Goal: Task Accomplishment & Management: Manage account settings

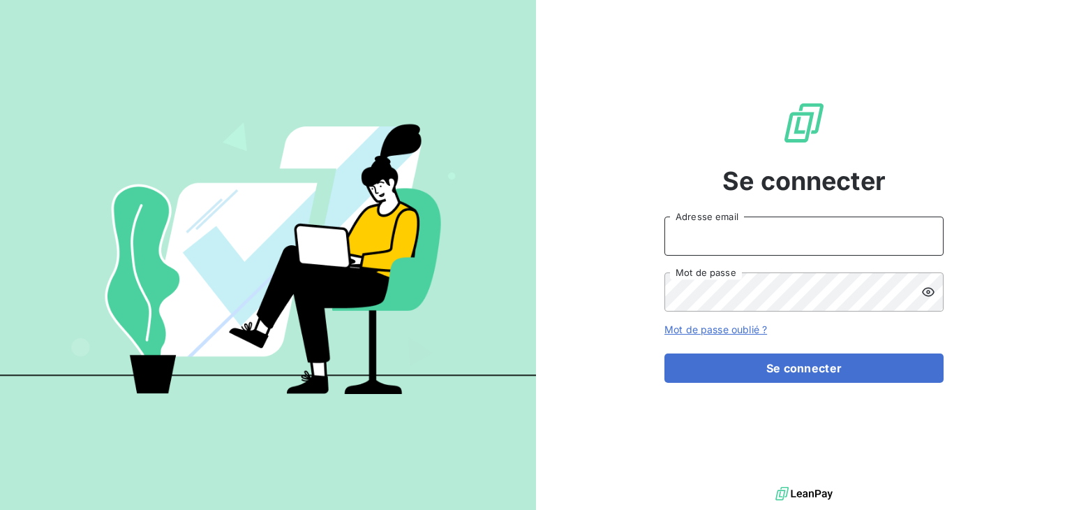
type input "[EMAIL_ADDRESS][DOMAIN_NAME]"
click at [771, 347] on form "[EMAIL_ADDRESS][DOMAIN_NAME] Adresse email Mot de passe Mot de passe oublié ? S…" at bounding box center [804, 299] width 279 height 166
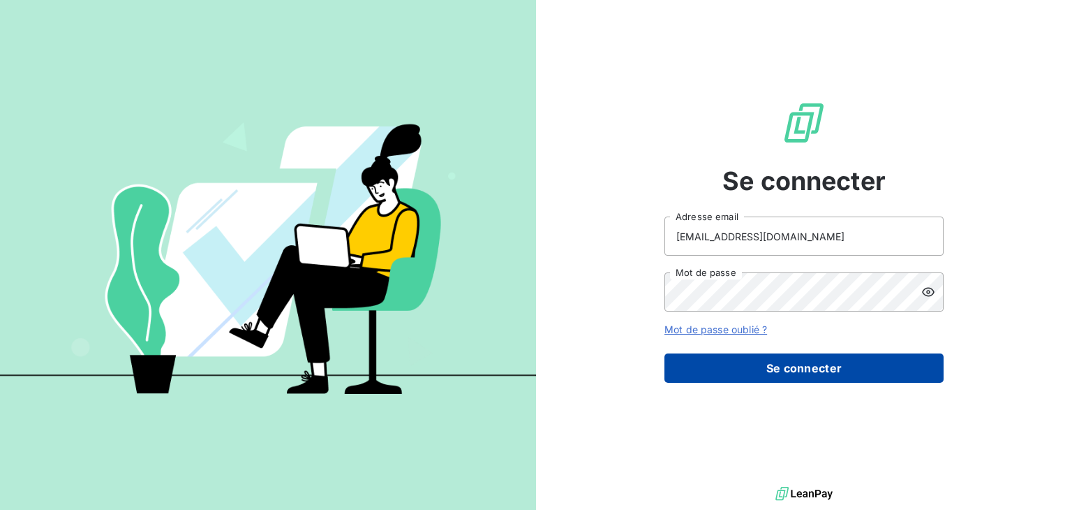
click at [783, 371] on button "Se connecter" at bounding box center [804, 367] width 279 height 29
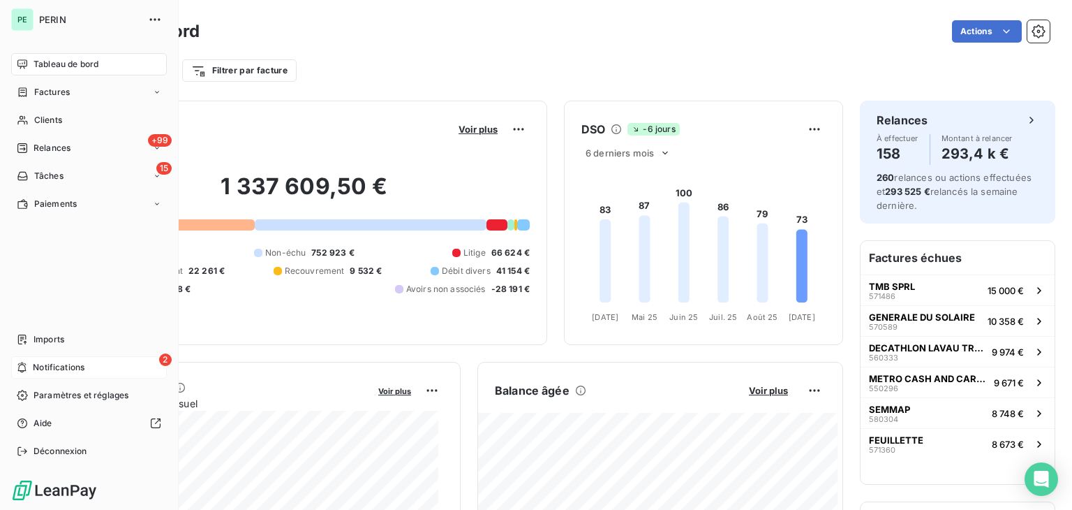
click at [55, 369] on span "Notifications" at bounding box center [59, 367] width 52 height 13
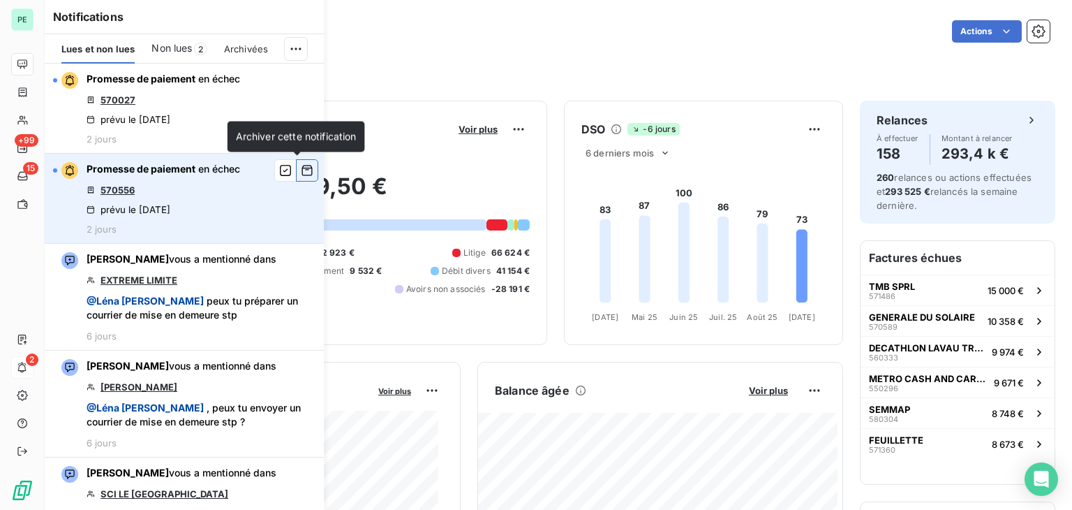
click at [301, 171] on icon "button" at bounding box center [307, 170] width 13 height 14
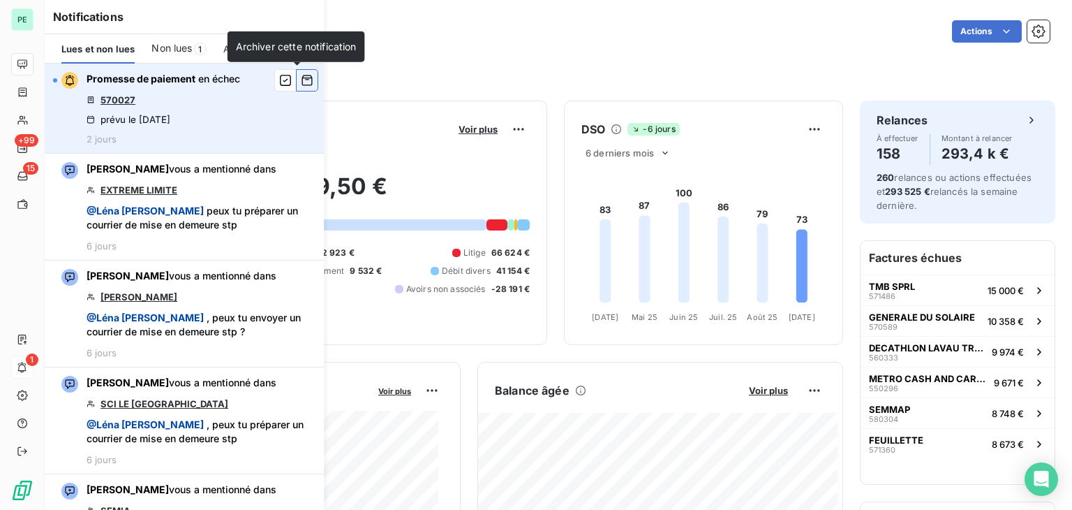
click at [302, 82] on icon "button" at bounding box center [307, 80] width 10 height 10
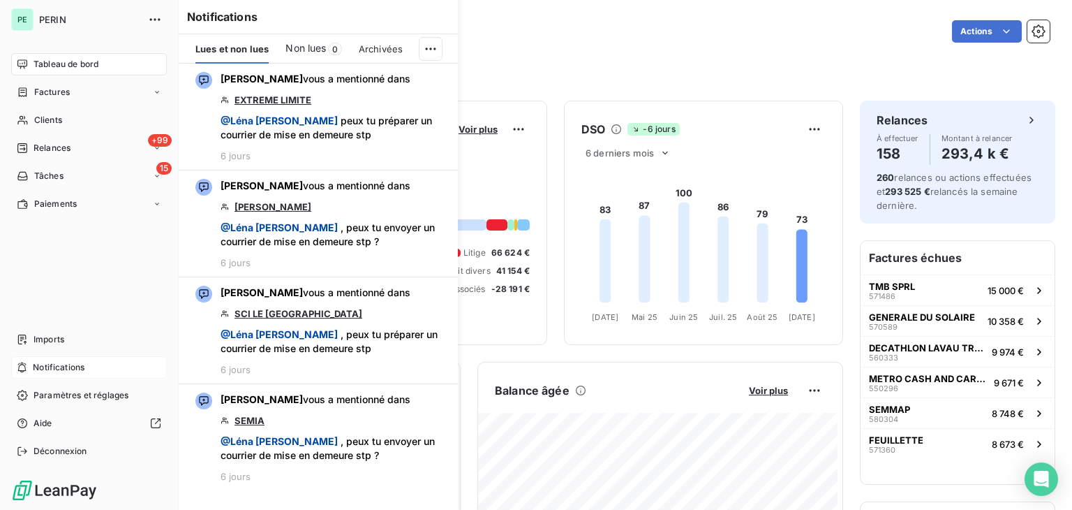
click at [38, 68] on span "Tableau de bord" at bounding box center [66, 64] width 65 height 13
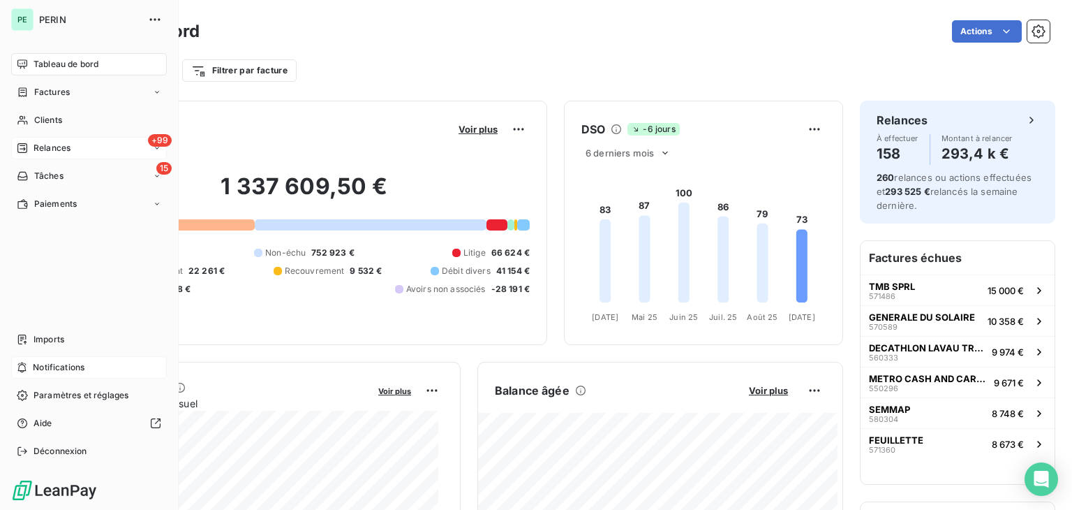
click at [39, 144] on span "Relances" at bounding box center [52, 148] width 37 height 13
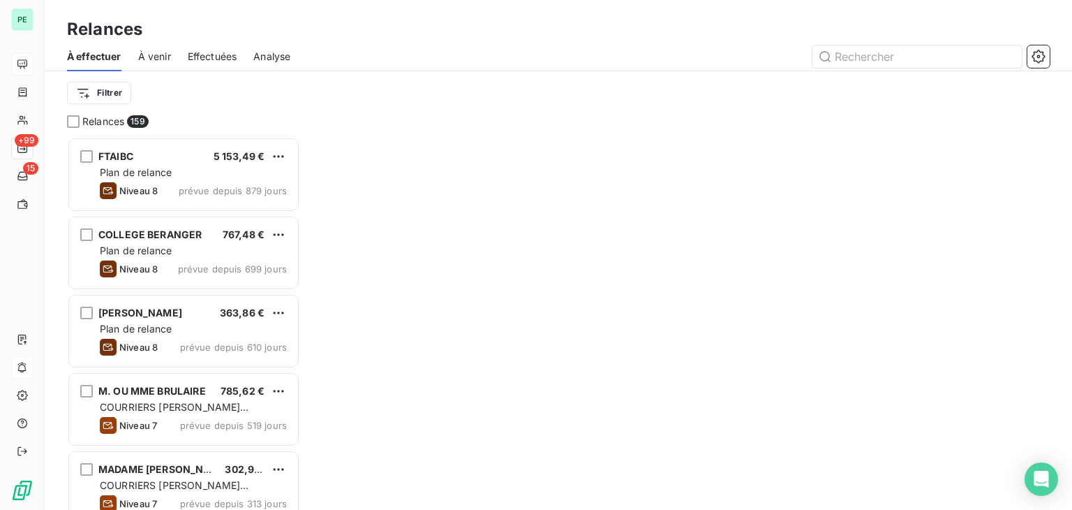
click at [984, 31] on div "Relances" at bounding box center [559, 29] width 1028 height 25
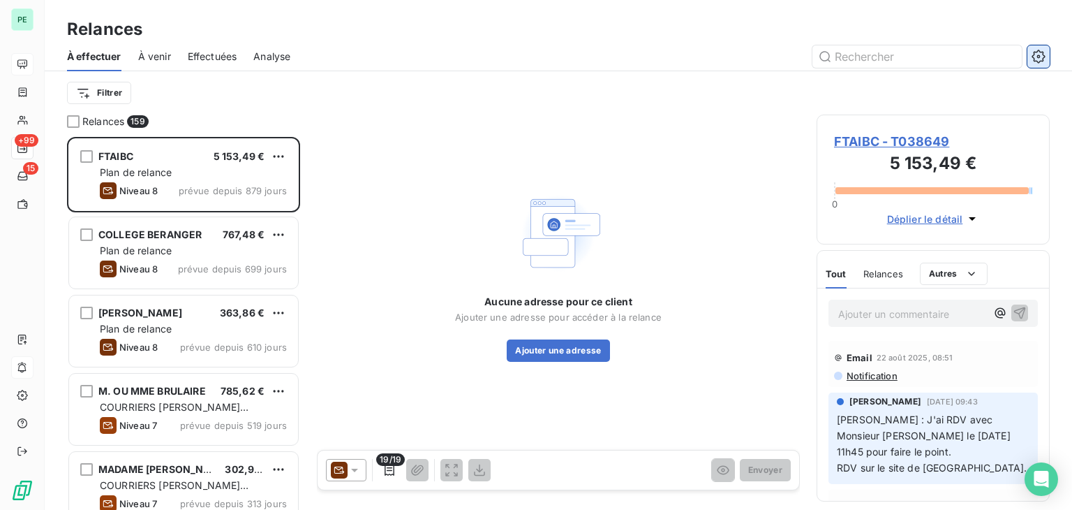
click at [1042, 57] on icon "button" at bounding box center [1039, 57] width 14 height 14
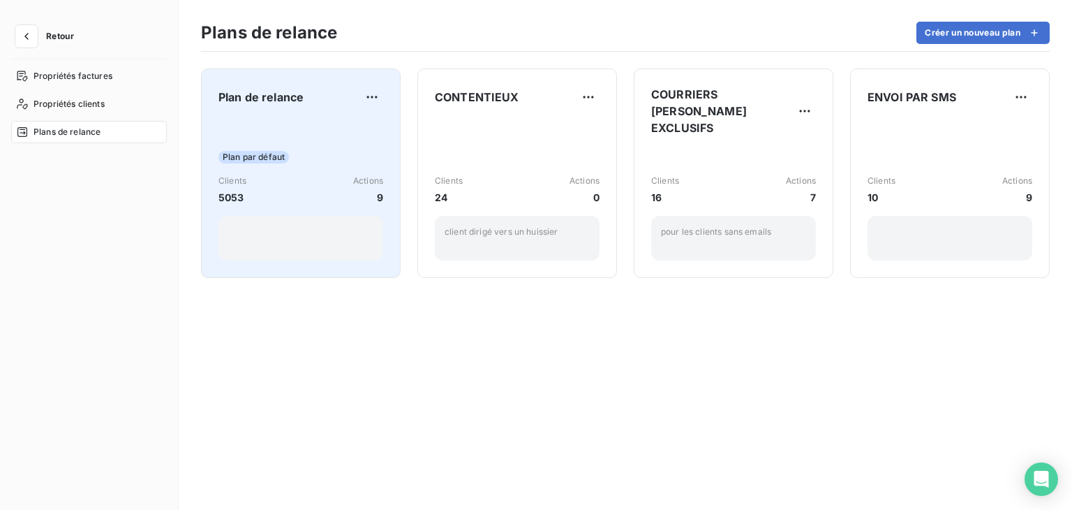
click at [323, 146] on div "Plan par défaut Clients 5053 Actions 9" at bounding box center [301, 189] width 165 height 141
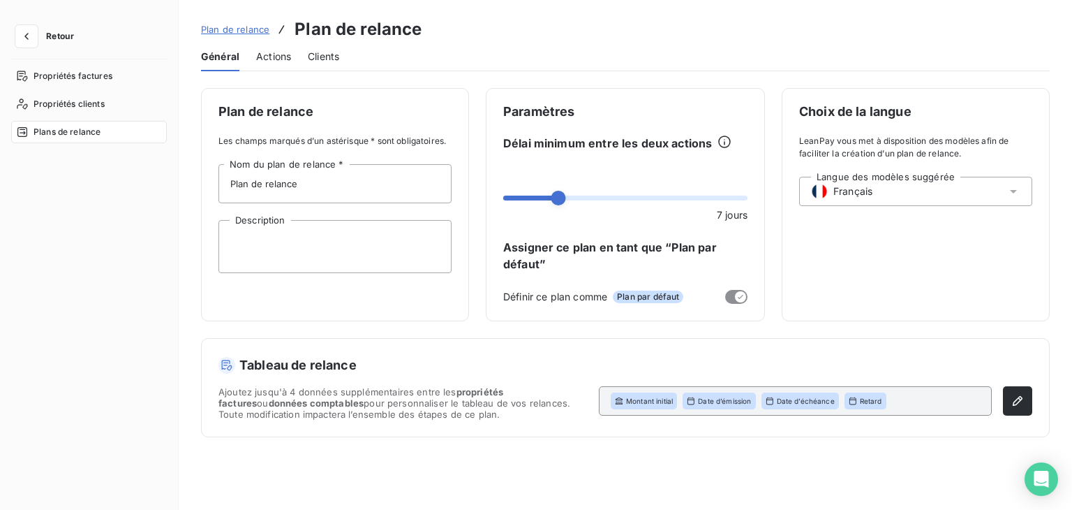
click at [274, 58] on span "Actions" at bounding box center [273, 57] width 35 height 14
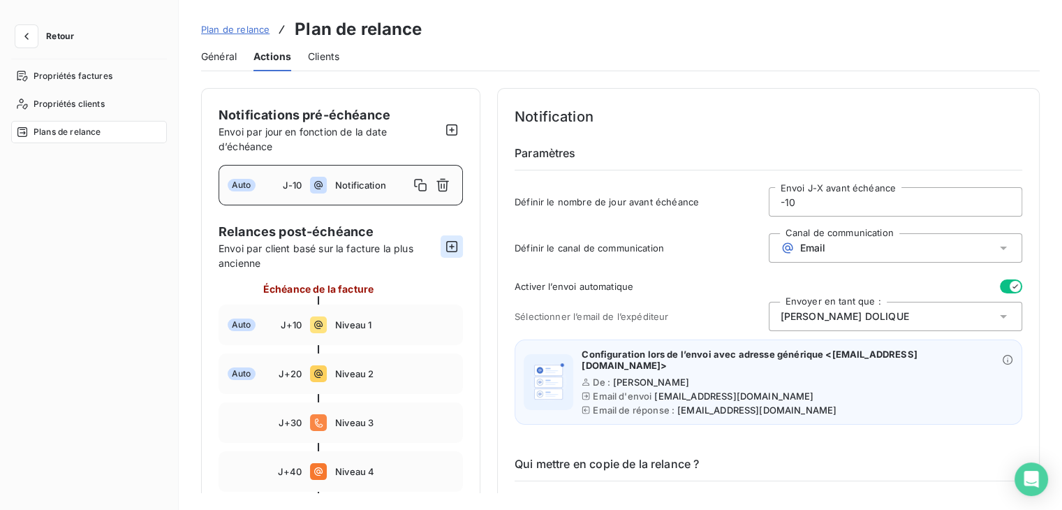
click at [452, 246] on icon "button" at bounding box center [451, 246] width 11 height 11
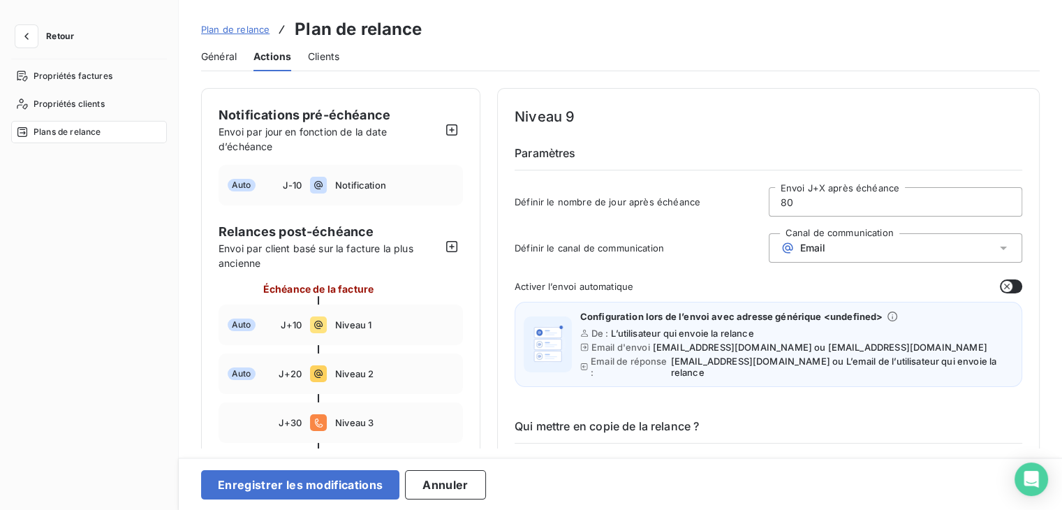
drag, startPoint x: 804, startPoint y: 196, endPoint x: 720, endPoint y: 196, distance: 84.5
click at [720, 196] on div "Définir le nombre de jour après échéance 80 Envoi J+X après échéance" at bounding box center [769, 206] width 508 height 38
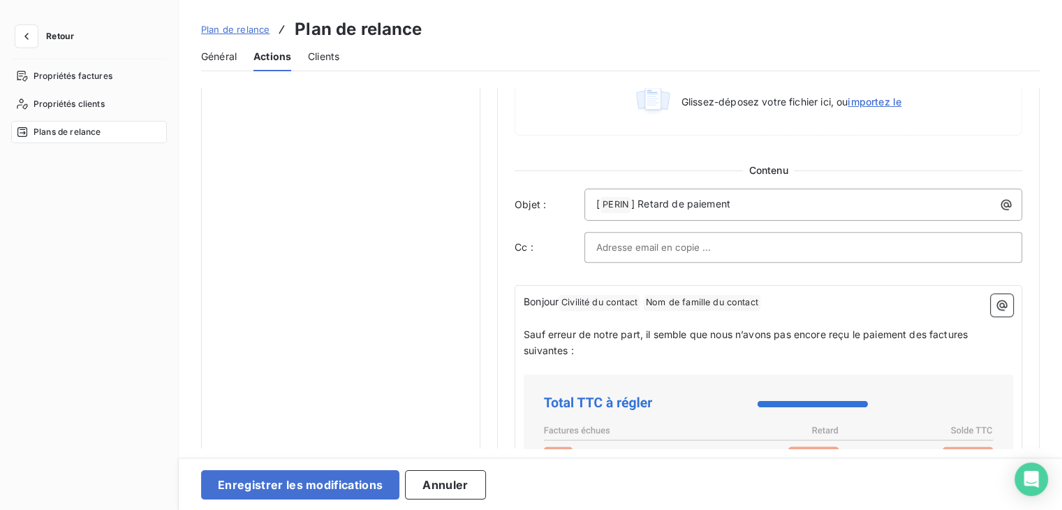
scroll to position [838, 0]
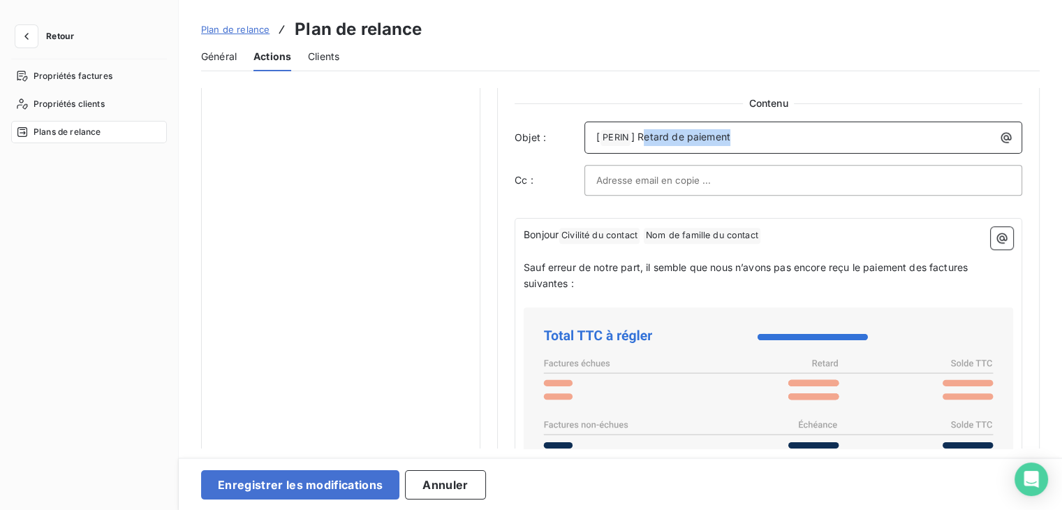
drag, startPoint x: 734, startPoint y: 124, endPoint x: 641, endPoint y: 126, distance: 93.6
click at [641, 129] on p "[ PERIN ﻿ ] Retard de paiement" at bounding box center [806, 137] width 421 height 17
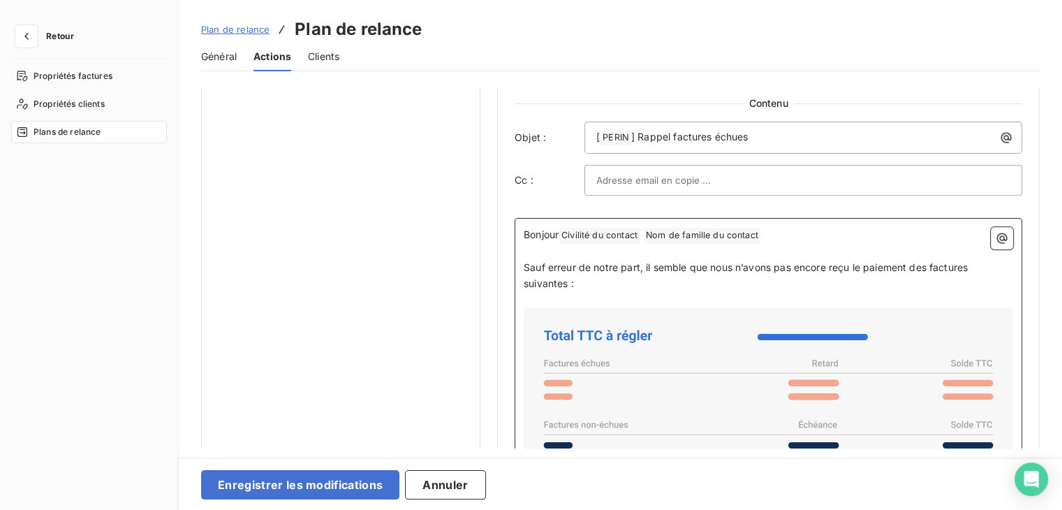
click at [696, 273] on p "Sauf erreur de notre part, il semble que nous n’avons pas encore reçu le paieme…" at bounding box center [768, 276] width 489 height 32
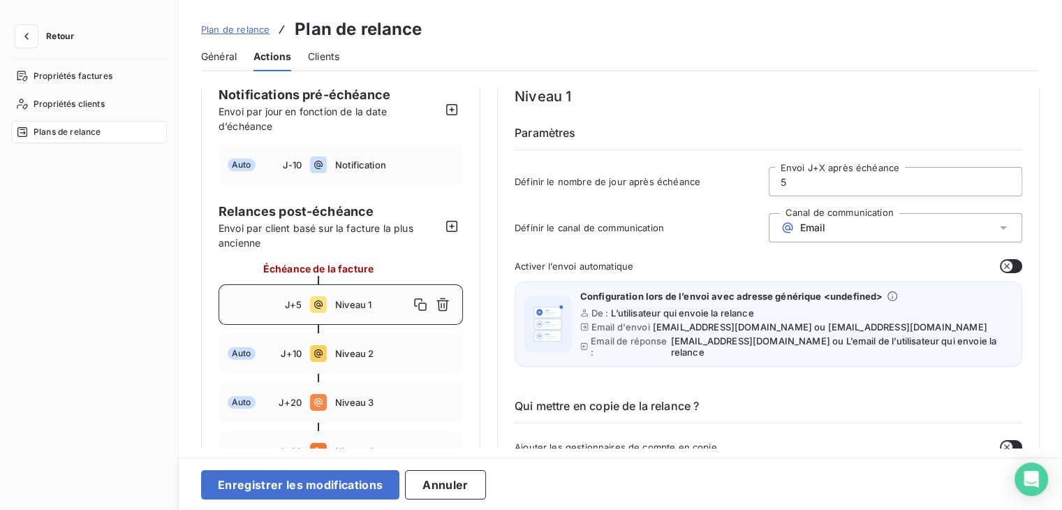
scroll to position [0, 0]
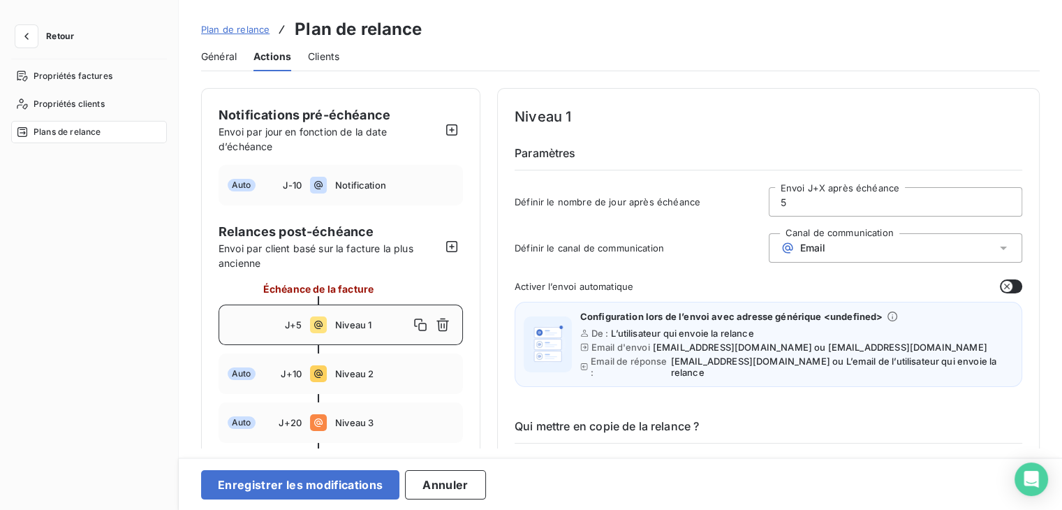
click at [1001, 286] on icon "button" at bounding box center [1006, 286] width 11 height 11
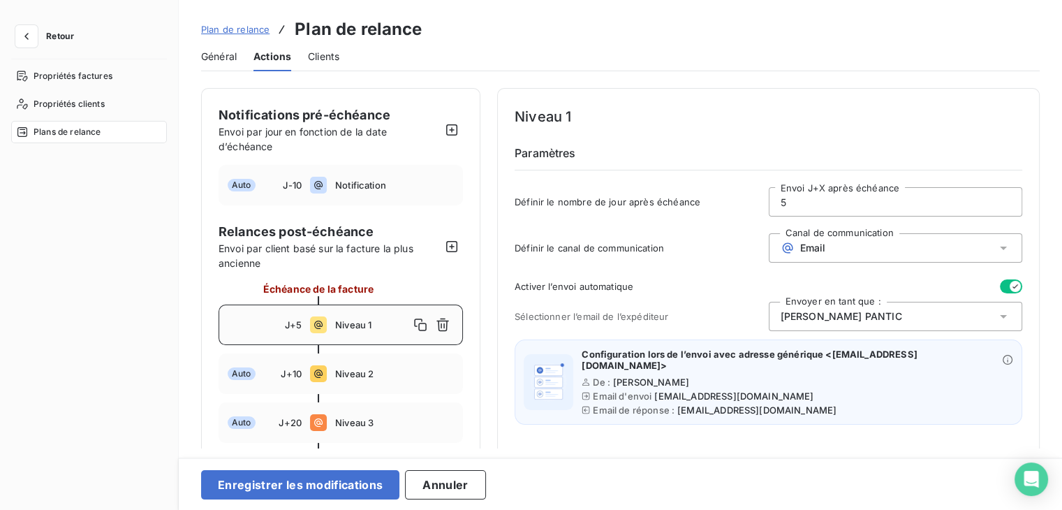
click at [1010, 288] on icon "button" at bounding box center [1014, 286] width 11 height 11
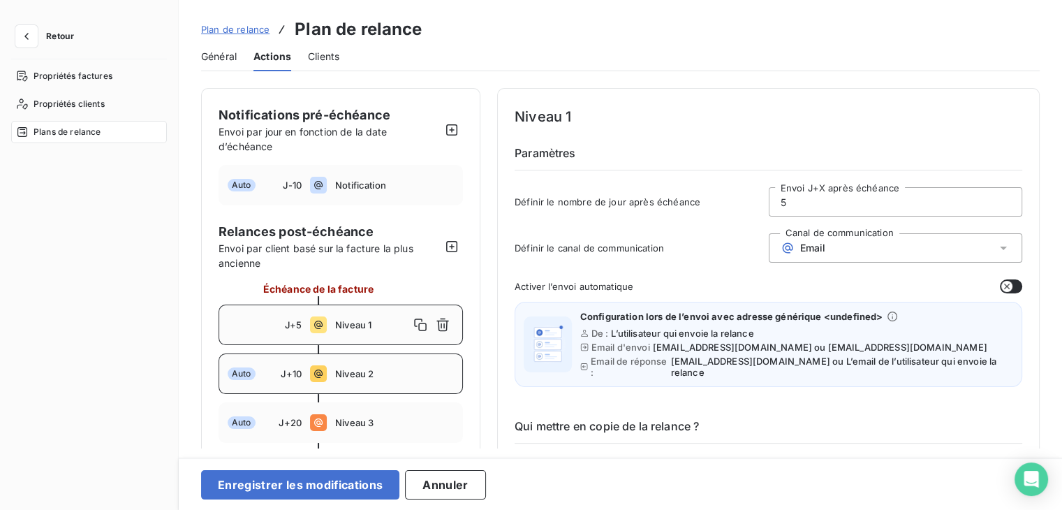
click at [357, 357] on div "Auto J+10 Niveau 2" at bounding box center [341, 373] width 244 height 40
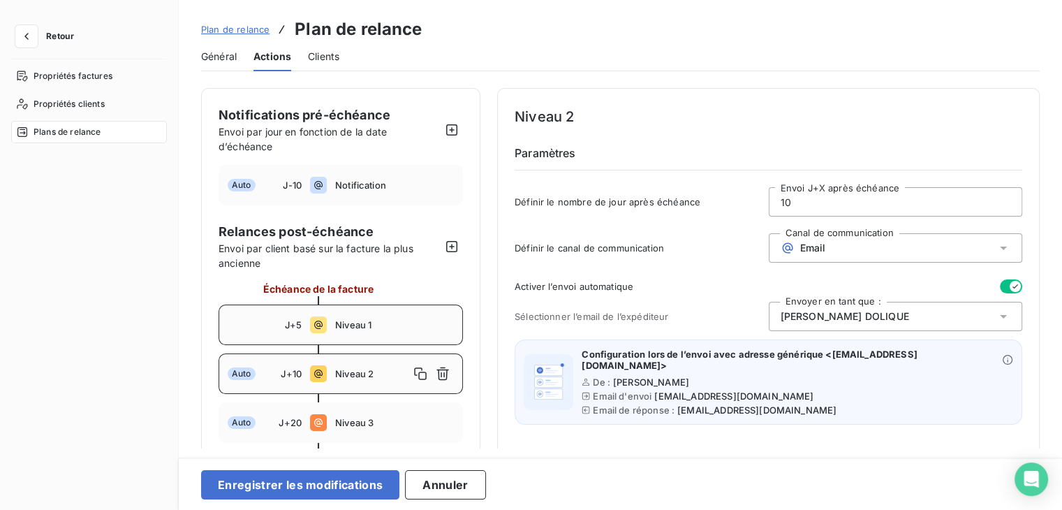
click at [370, 325] on span "Niveau 1" at bounding box center [394, 324] width 119 height 11
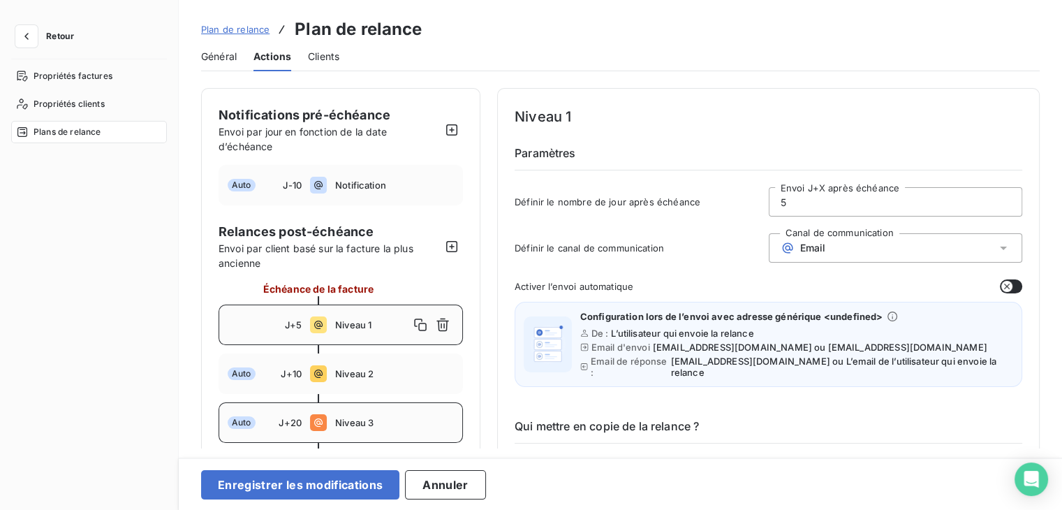
click at [362, 415] on div "Auto J+20 Niveau 3" at bounding box center [341, 422] width 244 height 40
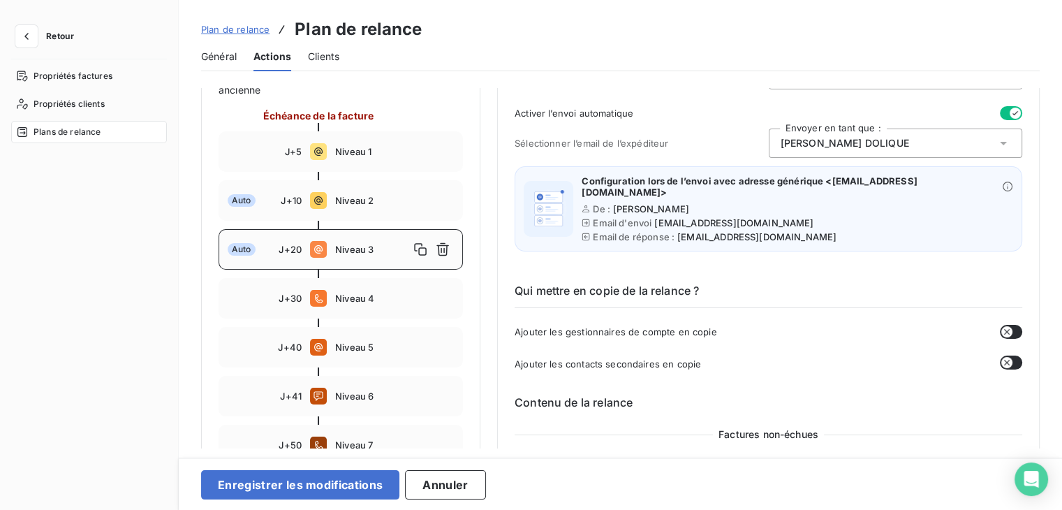
scroll to position [209, 0]
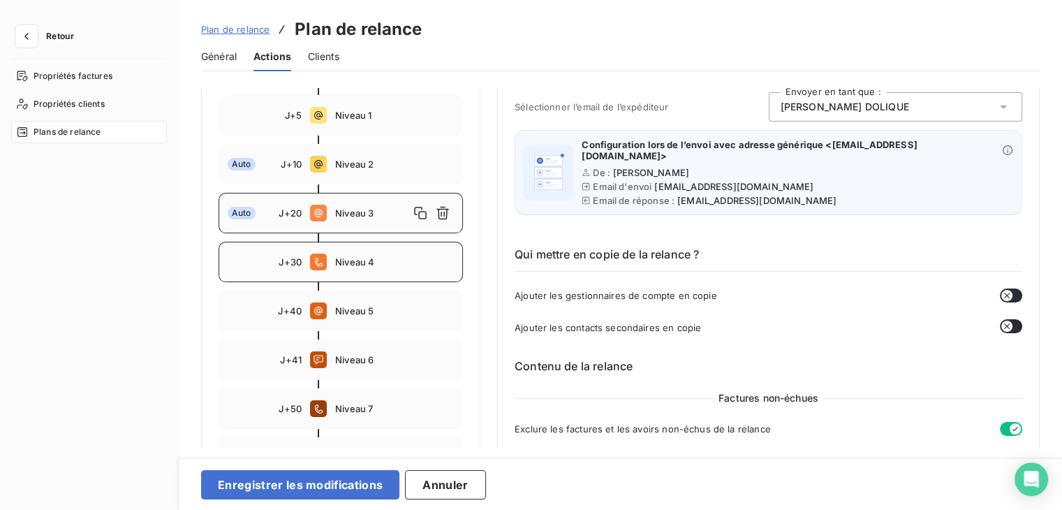
click at [367, 254] on div "J+30 Niveau 4" at bounding box center [341, 262] width 244 height 40
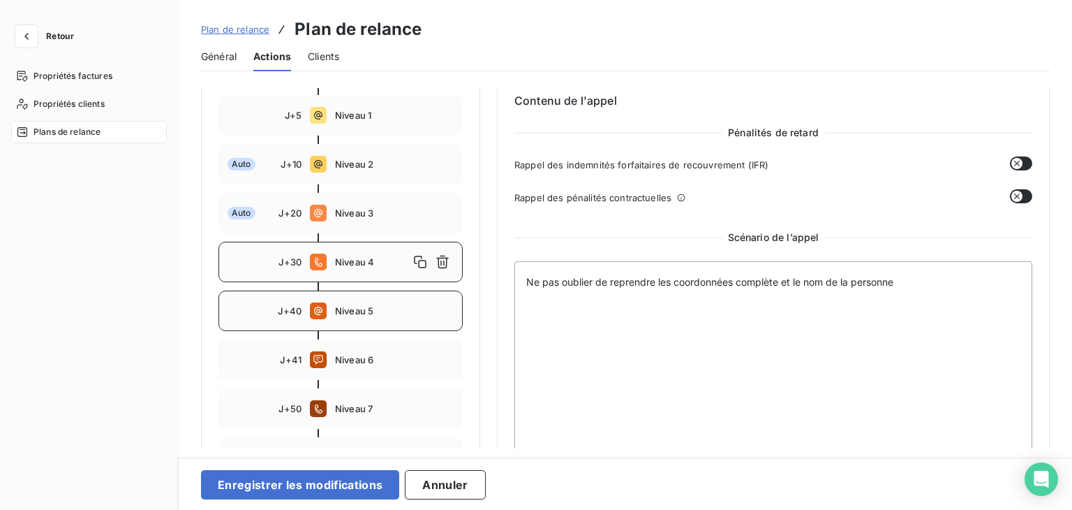
click at [366, 308] on span "Niveau 5" at bounding box center [394, 310] width 119 height 11
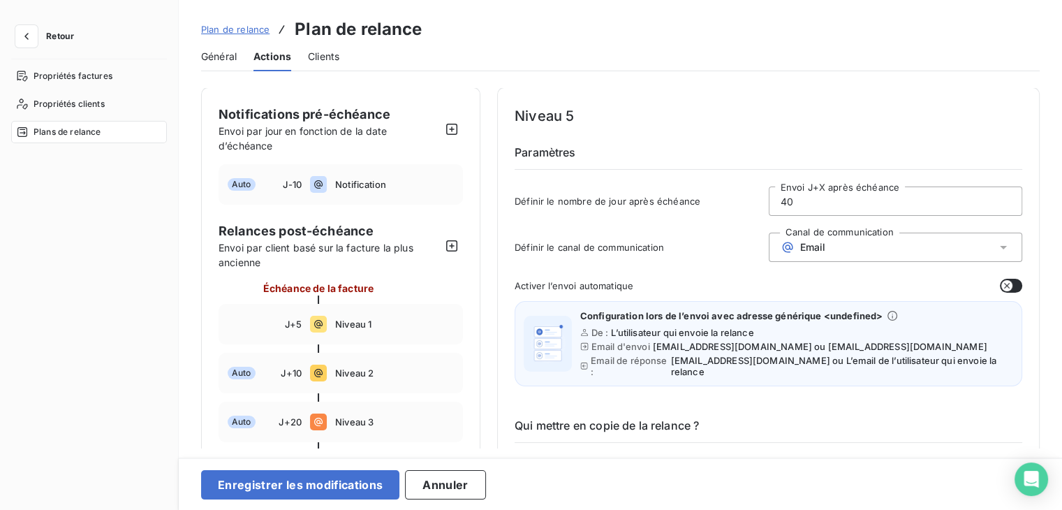
scroll to position [0, 0]
click at [341, 317] on div "J+5 Niveau 1" at bounding box center [341, 324] width 244 height 40
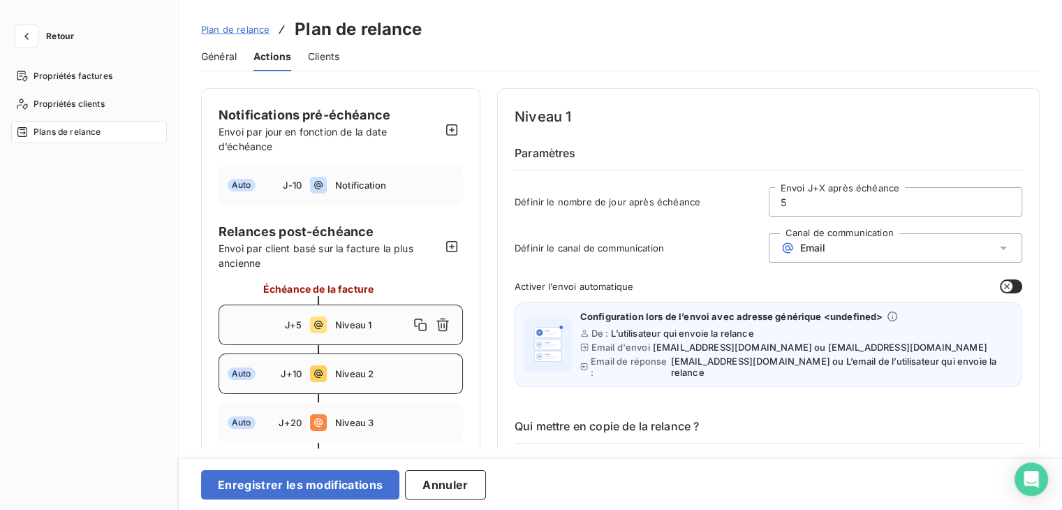
click at [358, 369] on span "Niveau 2" at bounding box center [394, 373] width 119 height 11
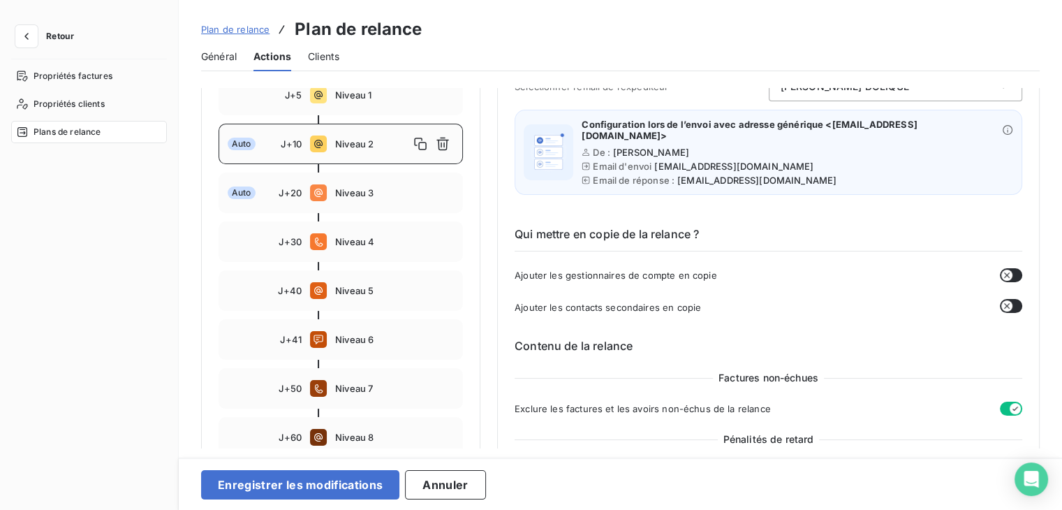
scroll to position [140, 0]
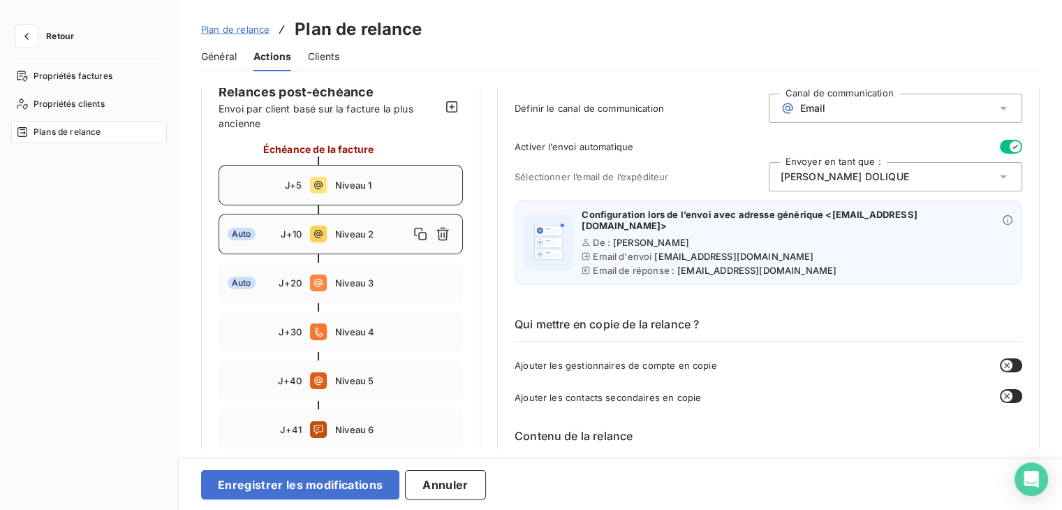
click at [358, 194] on div "J+5 Niveau 1" at bounding box center [341, 185] width 244 height 40
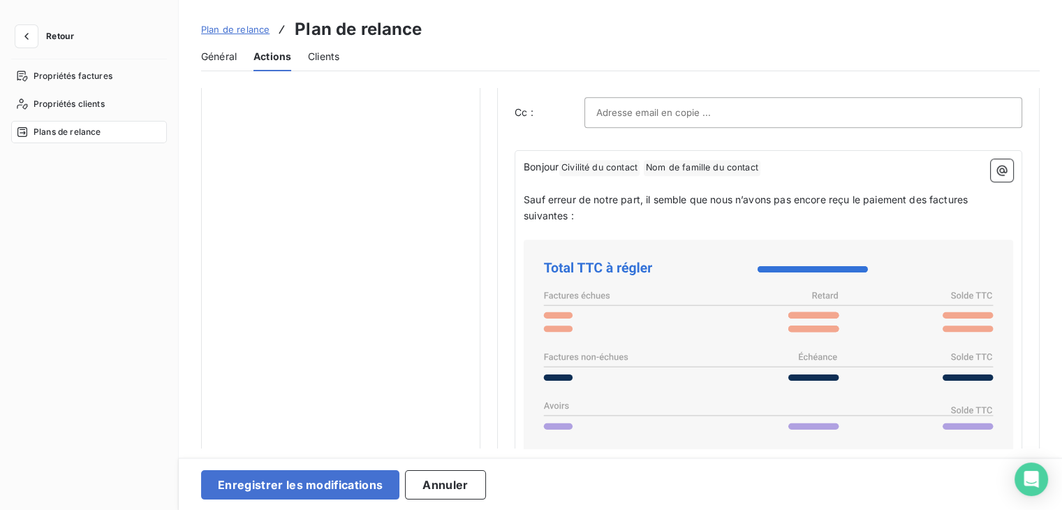
scroll to position [908, 0]
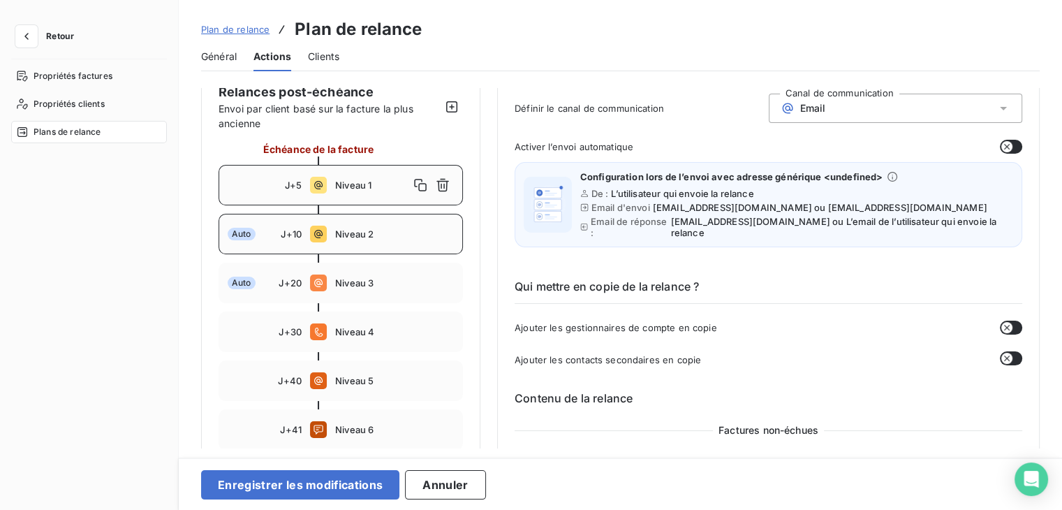
click at [332, 244] on div "Auto J+10 Niveau 2" at bounding box center [341, 234] width 244 height 40
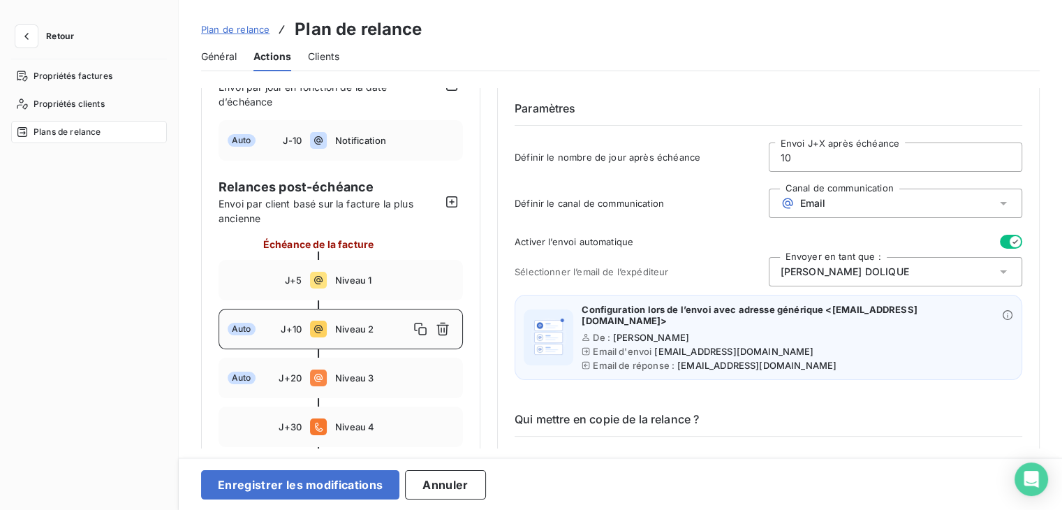
scroll to position [0, 0]
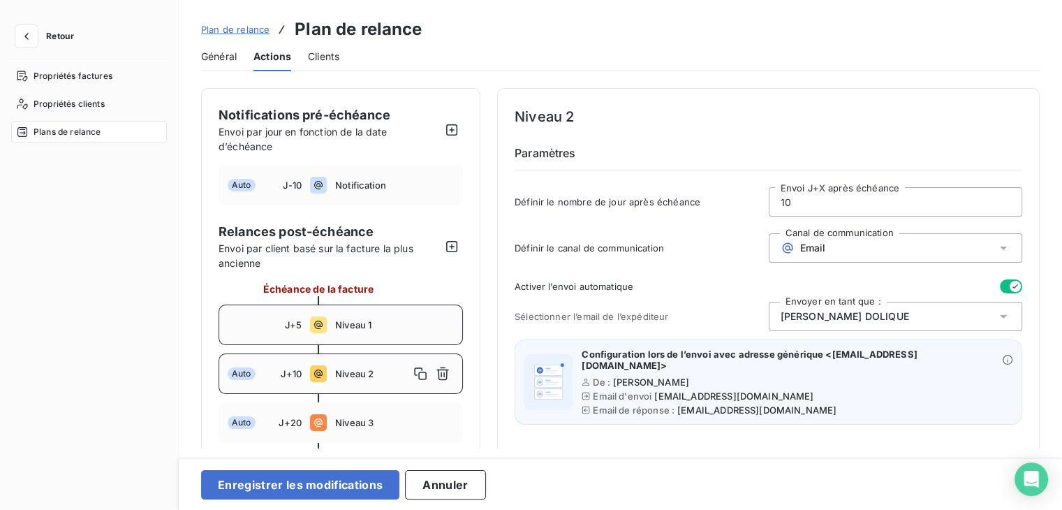
click at [384, 319] on span "Niveau 1" at bounding box center [394, 324] width 119 height 11
type input "5"
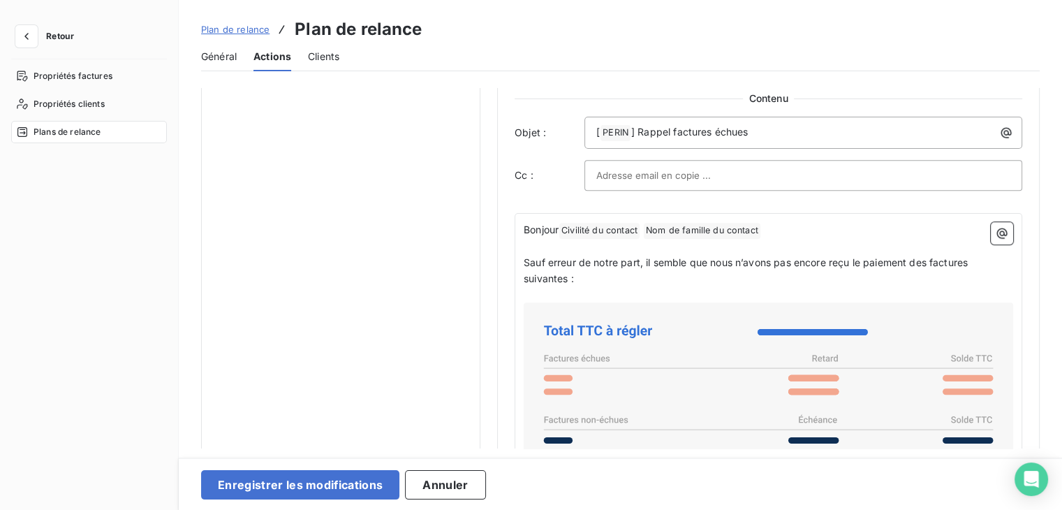
scroll to position [838, 0]
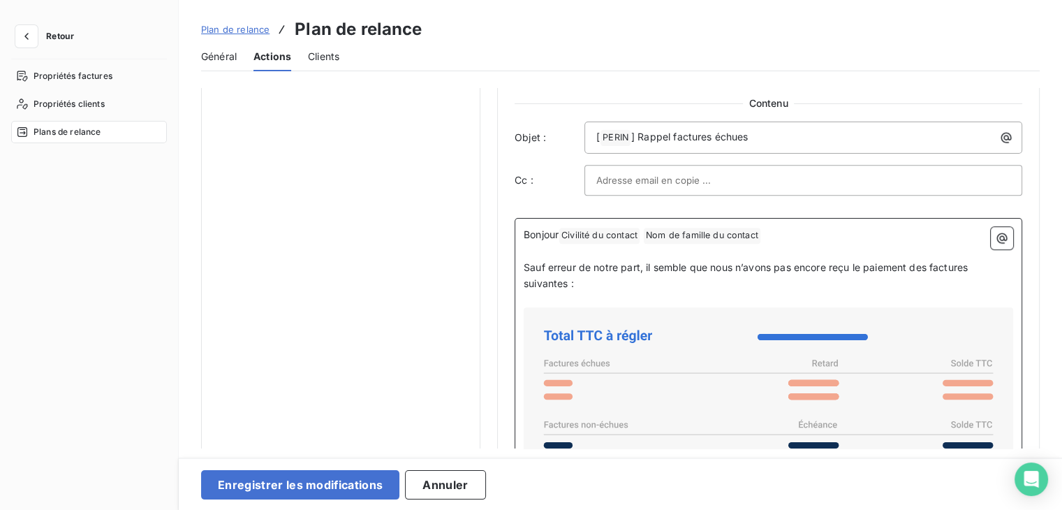
click at [792, 227] on p "Bonjour Civilité du contact ﻿ Nom de famille du contact ﻿ ﻿" at bounding box center [768, 235] width 489 height 17
drag, startPoint x: 526, startPoint y: 252, endPoint x: 539, endPoint y: 253, distance: 12.6
click at [539, 260] on span "Sauf erreur de notre part, il semble que nous n’avons pas encore reçu le paieme…" at bounding box center [747, 274] width 447 height 28
click at [531, 260] on span "Sauf erreur de notre part, il semble que nous n’avons pas encore reçu le paieme…" at bounding box center [747, 274] width 447 height 28
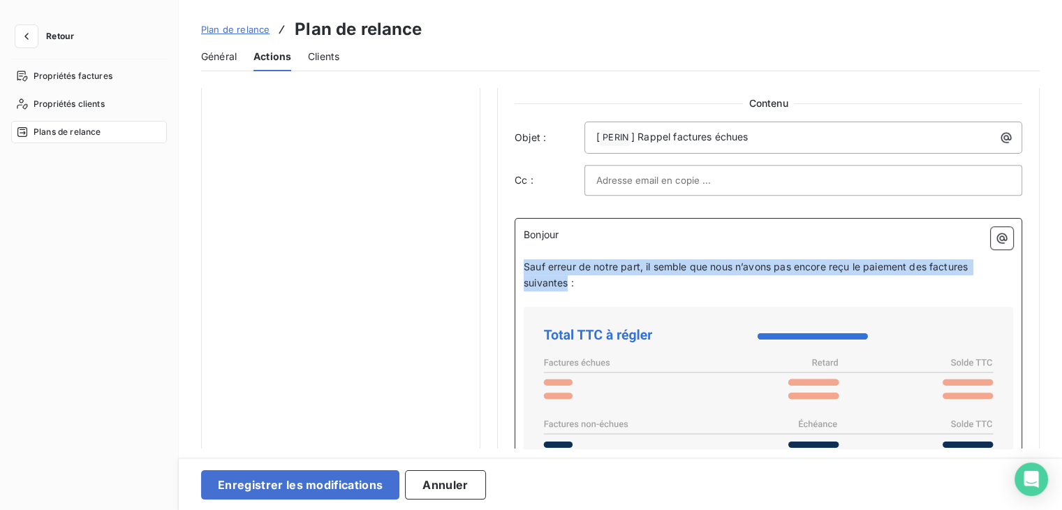
drag, startPoint x: 525, startPoint y: 253, endPoint x: 567, endPoint y: 265, distance: 43.5
click at [567, 265] on span "Sauf erreur de notre part, il semble que nous n’avons pas encore reçu le paieme…" at bounding box center [747, 274] width 447 height 28
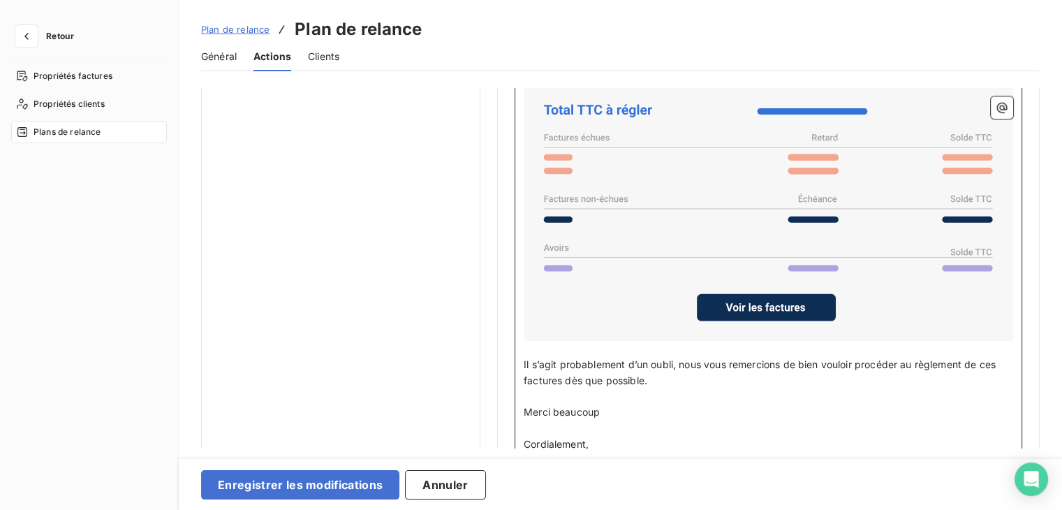
scroll to position [1117, 0]
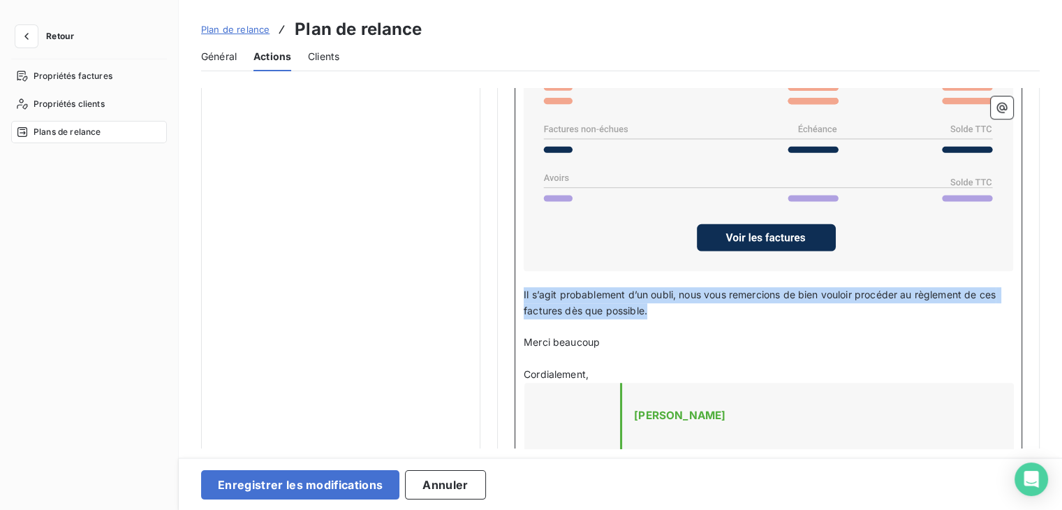
drag, startPoint x: 647, startPoint y: 297, endPoint x: 522, endPoint y: 276, distance: 127.4
click at [522, 276] on div "Bonjour ﻿ Ci-dessous la listes de nos factures échues : ﻿ ﻿ ﻿ Il s’agit probabl…" at bounding box center [769, 383] width 508 height 889
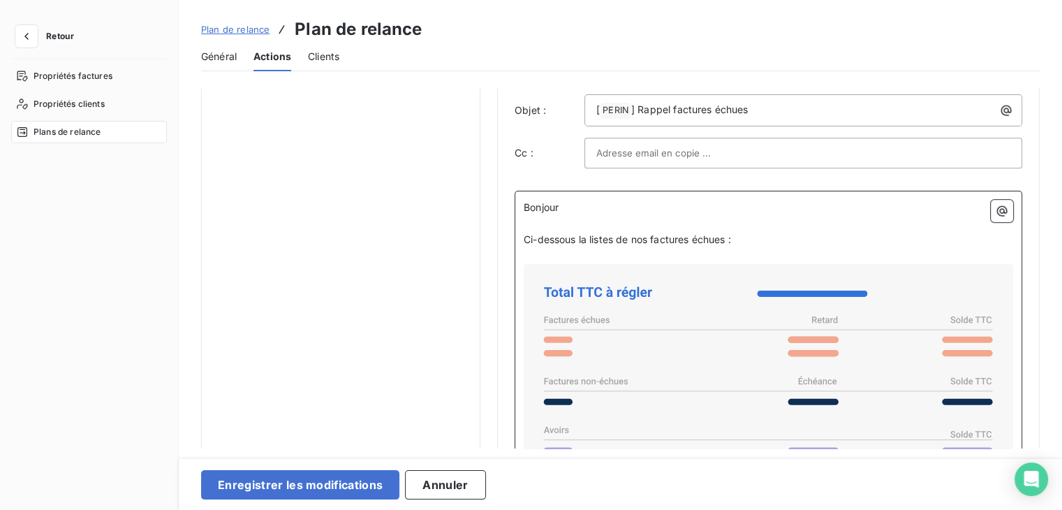
scroll to position [768, 0]
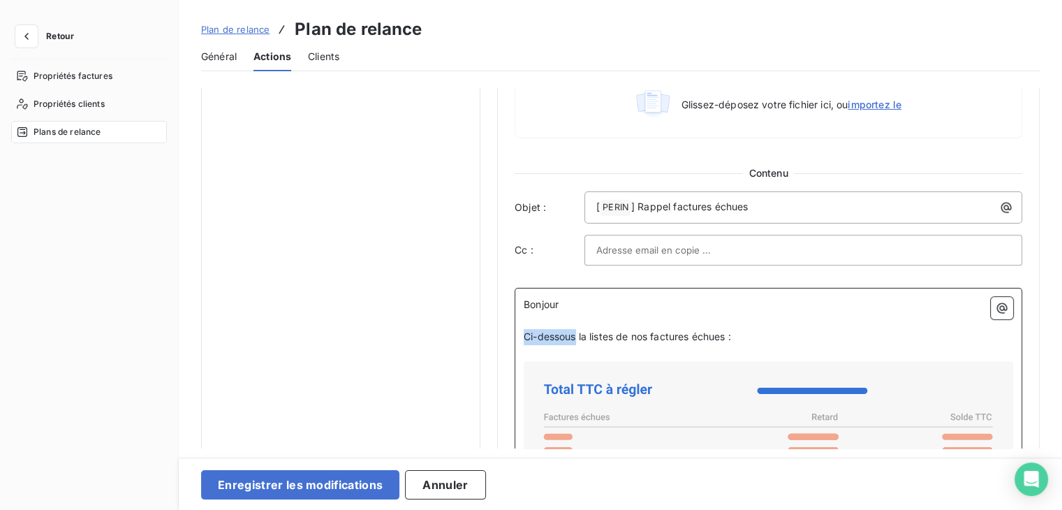
drag, startPoint x: 575, startPoint y: 323, endPoint x: 526, endPoint y: 322, distance: 48.9
click at [526, 330] on span "Ci-dessous la listes de nos factures échues :" at bounding box center [627, 336] width 207 height 12
click at [819, 330] on span "Nous souhaitons attirer votre attention sur nos factures échues :" at bounding box center [673, 336] width 299 height 12
click at [910, 329] on p "Nous souhaitons attirer votre attention sur nos factures échues, ci-dessous :" at bounding box center [768, 337] width 489 height 16
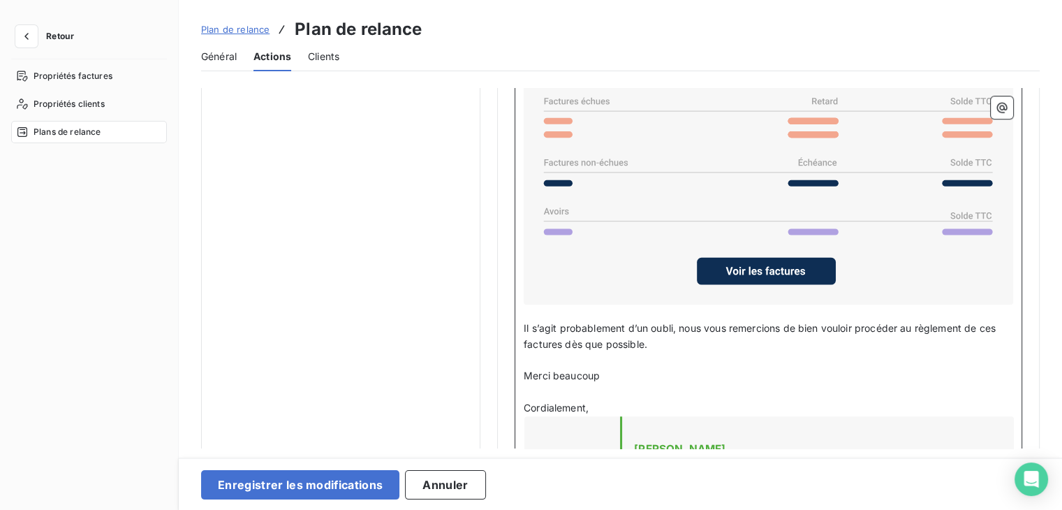
scroll to position [1117, 0]
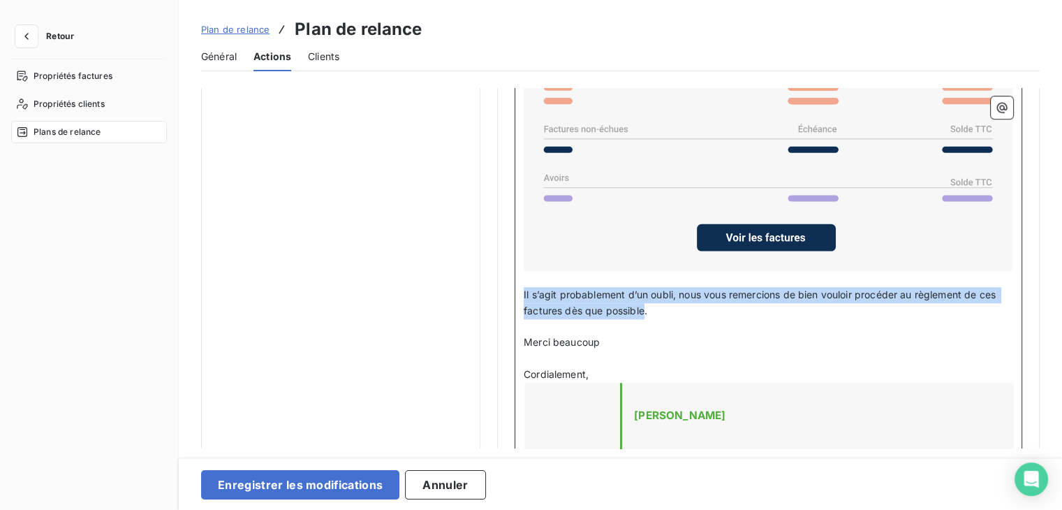
drag, startPoint x: 523, startPoint y: 280, endPoint x: 644, endPoint y: 297, distance: 121.9
click at [644, 297] on span "Il s’agit probablement d’un oubli, nous vous remercions de bien vouloir procéde…" at bounding box center [761, 302] width 475 height 28
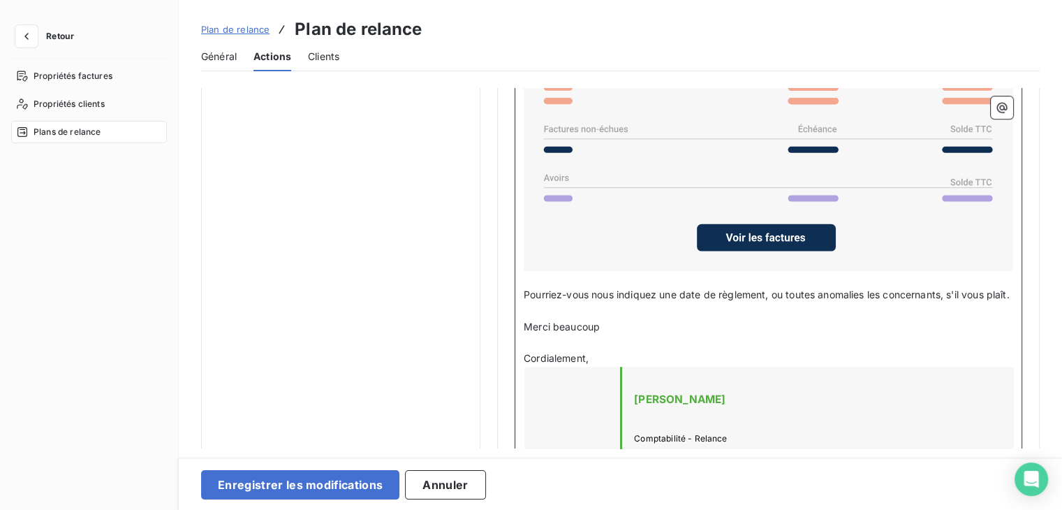
click at [564, 288] on span "Pourriez-vous nous indiquez une date de règlement, ou toutes anomalies les conc…" at bounding box center [767, 294] width 486 height 12
click at [901, 288] on span "Pourriez vous nous indiquez une date de règlement, ou toutes anomalies les conc…" at bounding box center [766, 294] width 485 height 12
click at [850, 330] on p "Merci beaucoup" at bounding box center [768, 327] width 489 height 16
drag, startPoint x: 603, startPoint y: 324, endPoint x: 526, endPoint y: 322, distance: 77.5
click at [526, 322] on p "Merci beaucoup" at bounding box center [768, 327] width 489 height 16
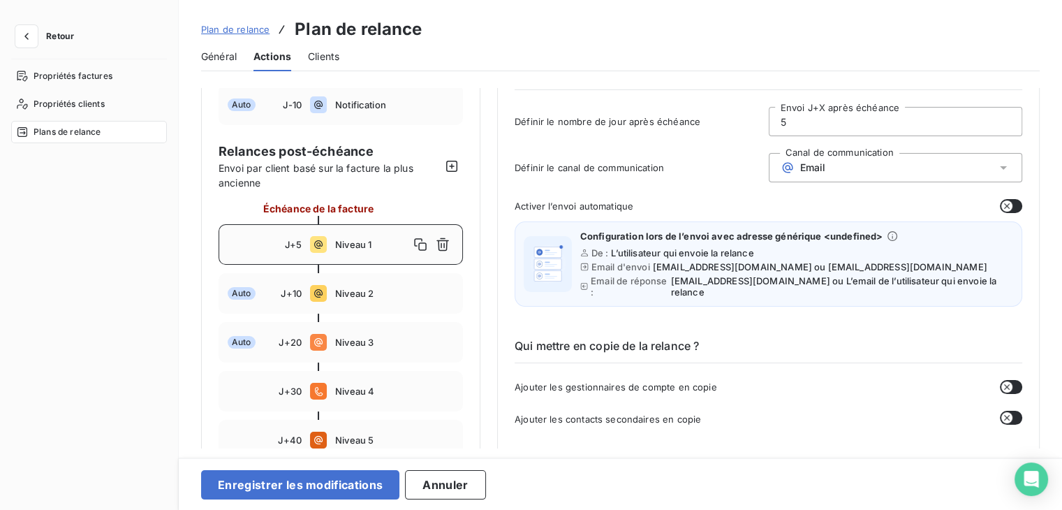
scroll to position [0, 0]
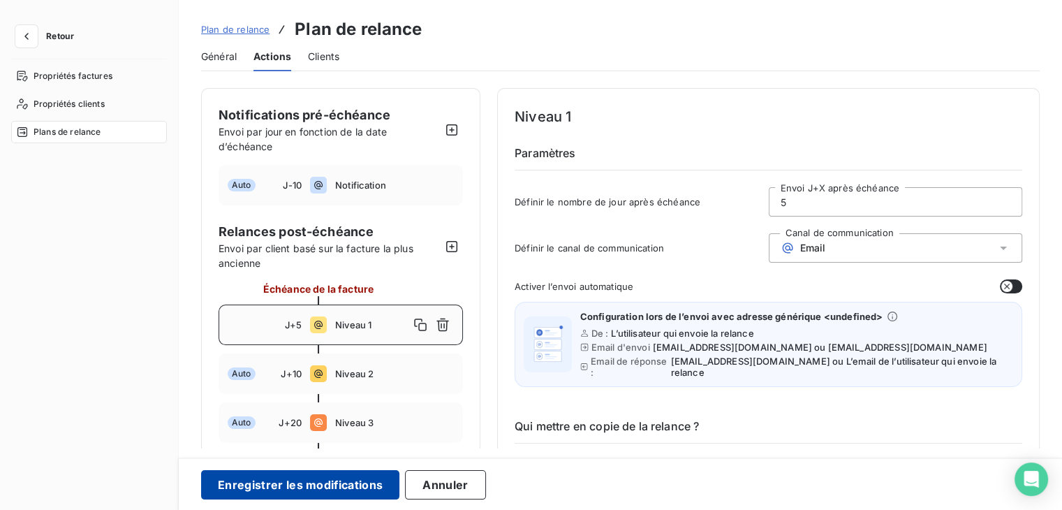
click at [321, 478] on button "Enregistrer les modifications" at bounding box center [300, 484] width 198 height 29
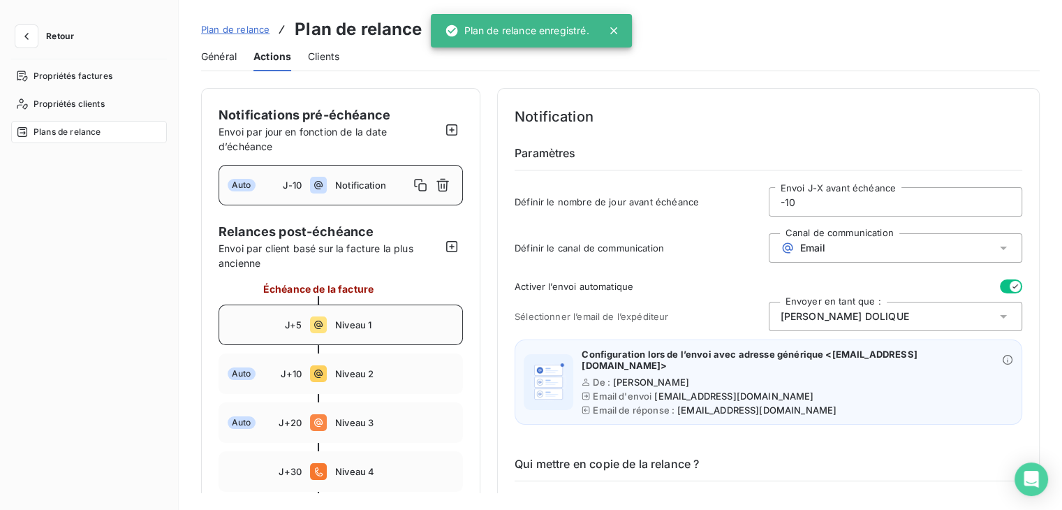
click at [345, 325] on span "Niveau 1" at bounding box center [394, 324] width 119 height 11
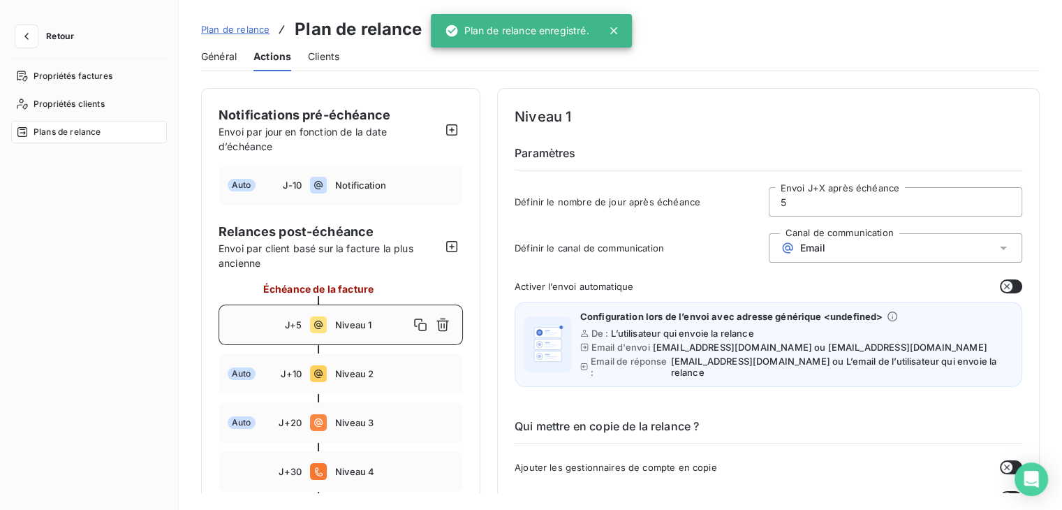
type input "5"
click at [1001, 283] on icon "button" at bounding box center [1006, 286] width 11 height 11
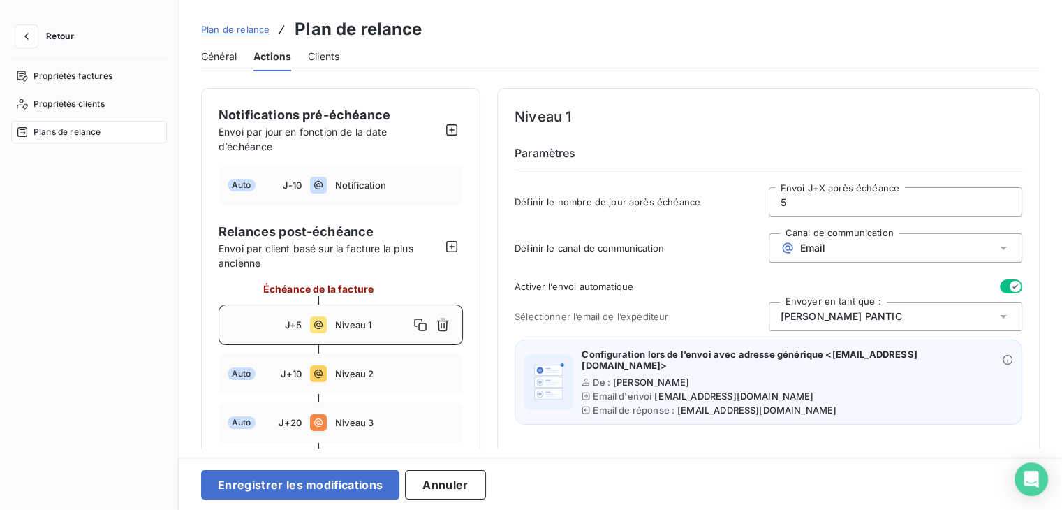
click at [892, 313] on div "[PERSON_NAME]" at bounding box center [896, 316] width 254 height 29
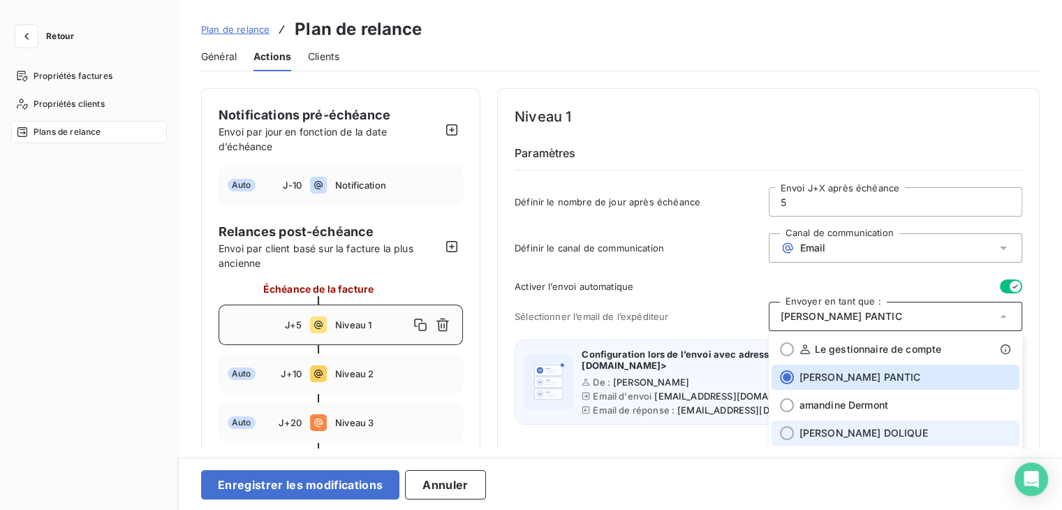
click at [846, 428] on span "[PERSON_NAME]" at bounding box center [863, 433] width 128 height 14
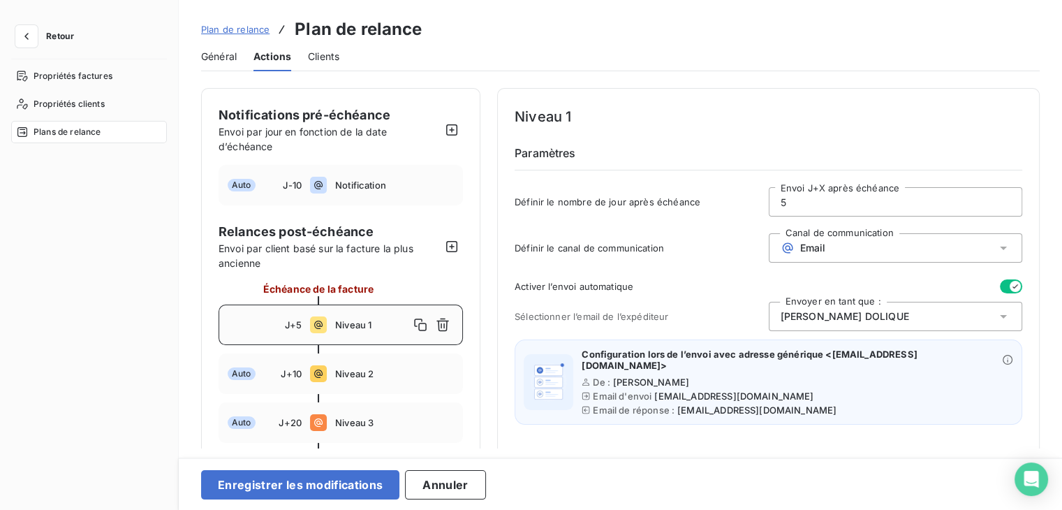
click at [716, 283] on div "Activer l’envoi automatique" at bounding box center [769, 286] width 508 height 14
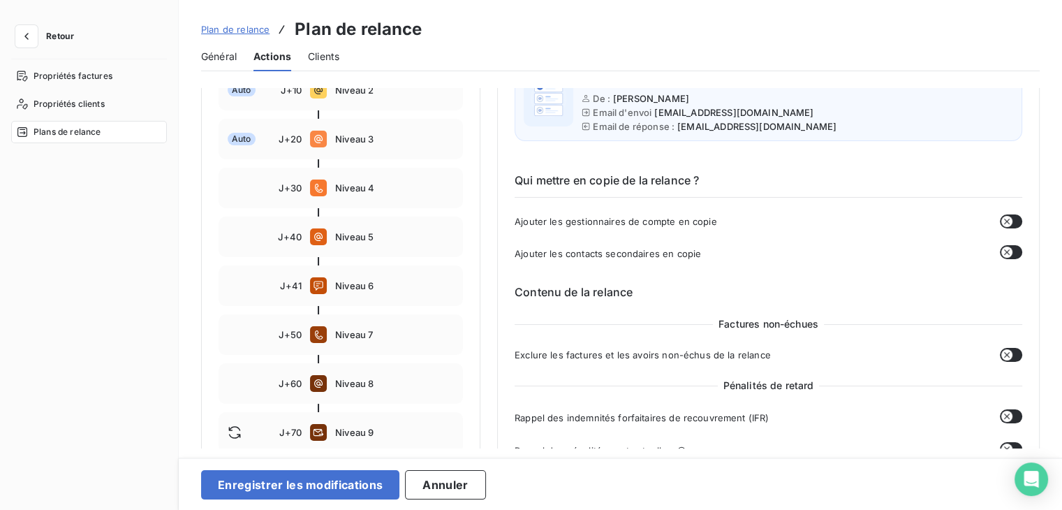
scroll to position [349, 0]
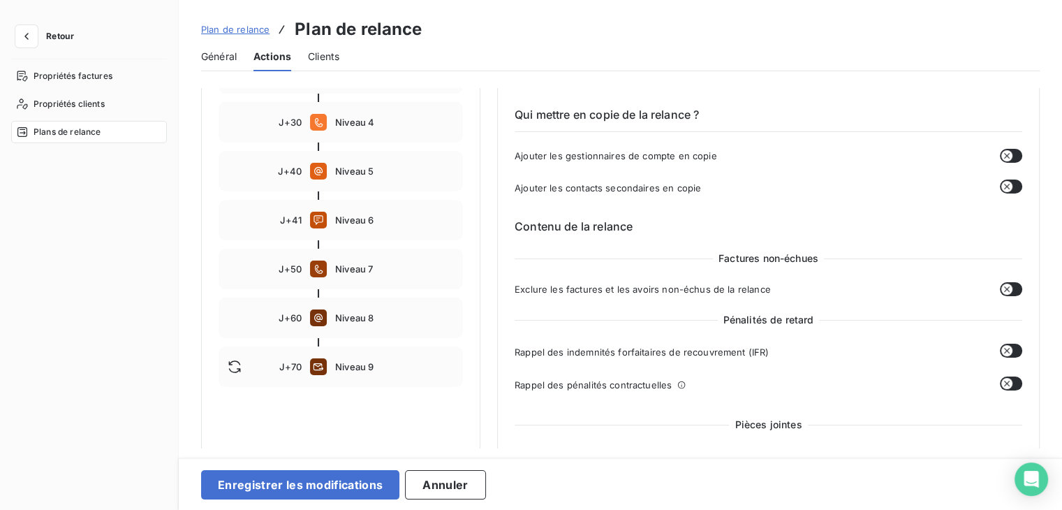
click at [1005, 283] on icon "button" at bounding box center [1006, 288] width 11 height 11
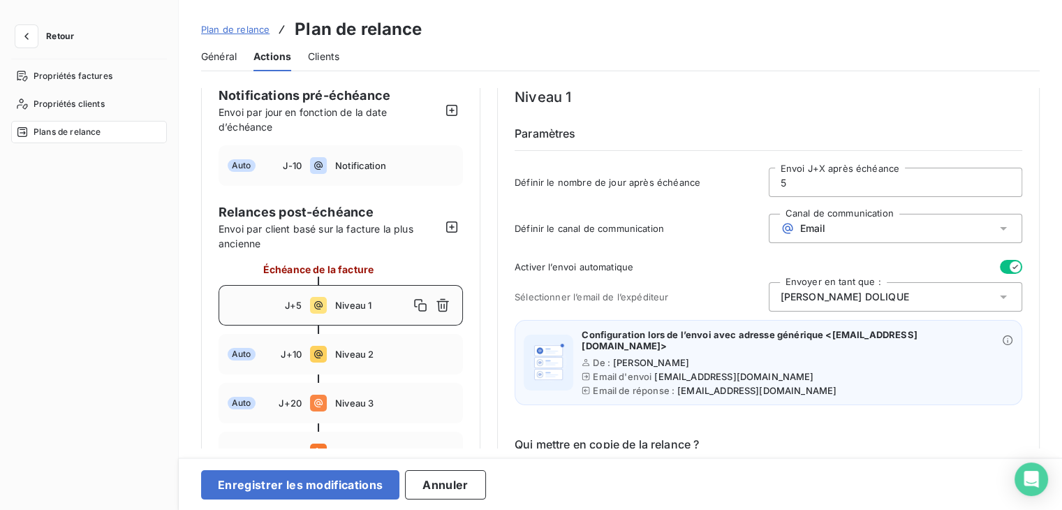
scroll to position [0, 0]
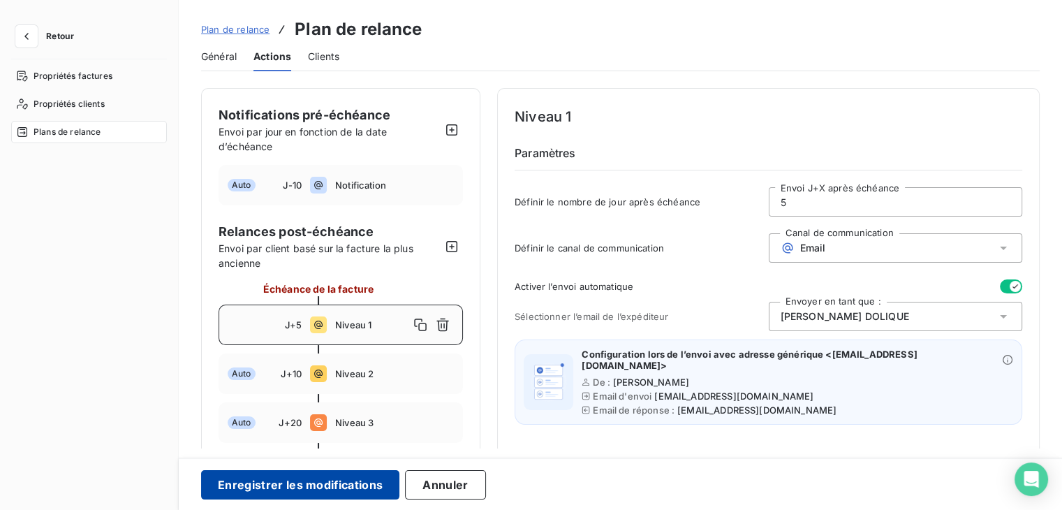
click at [343, 481] on button "Enregistrer les modifications" at bounding box center [300, 484] width 198 height 29
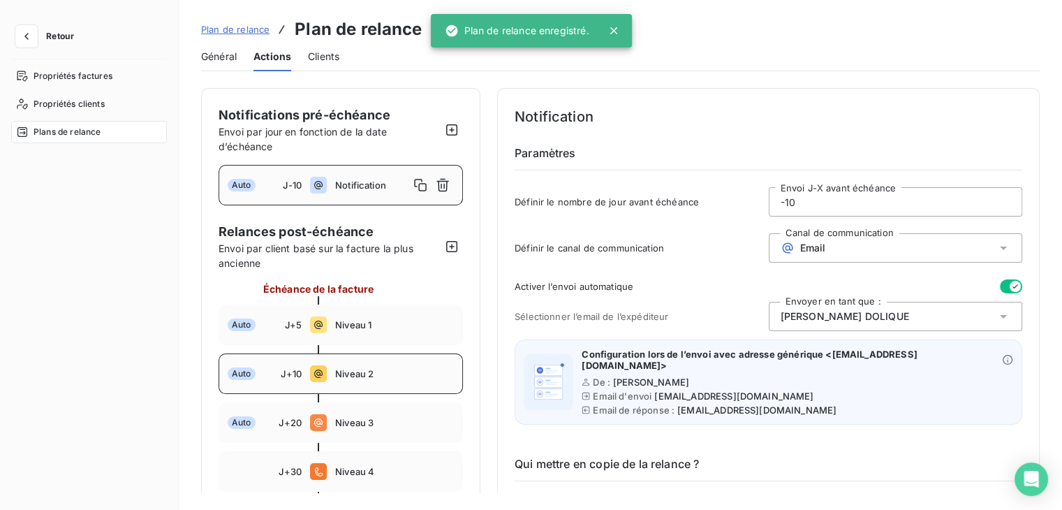
click at [357, 364] on div "Auto J+10 Niveau 2" at bounding box center [341, 373] width 244 height 40
type input "10"
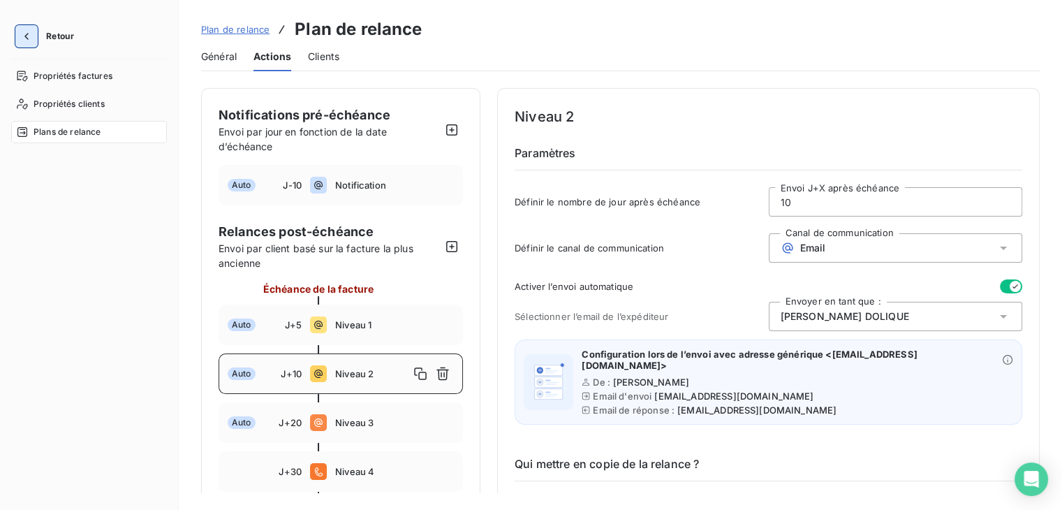
click at [28, 32] on icon "button" at bounding box center [27, 36] width 14 height 14
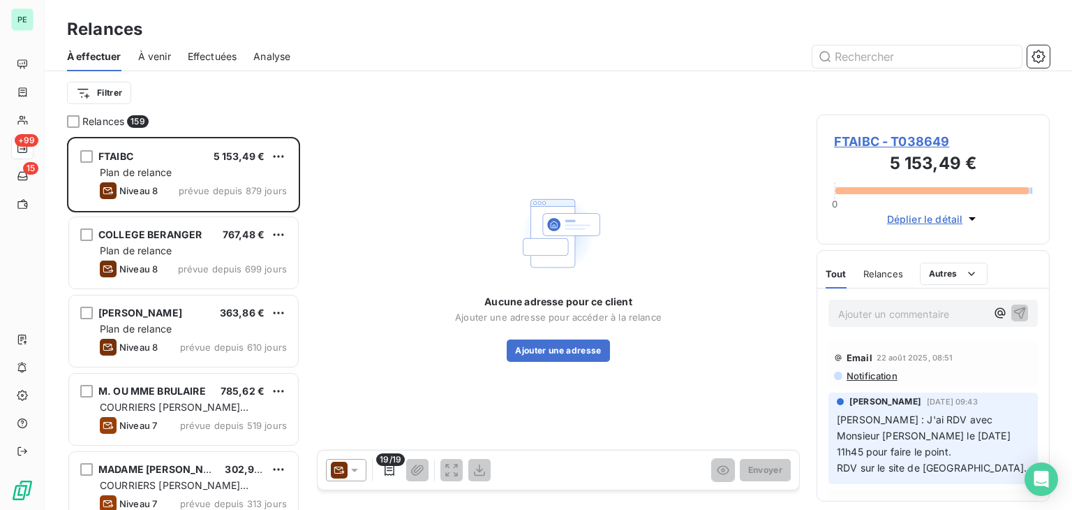
scroll to position [362, 222]
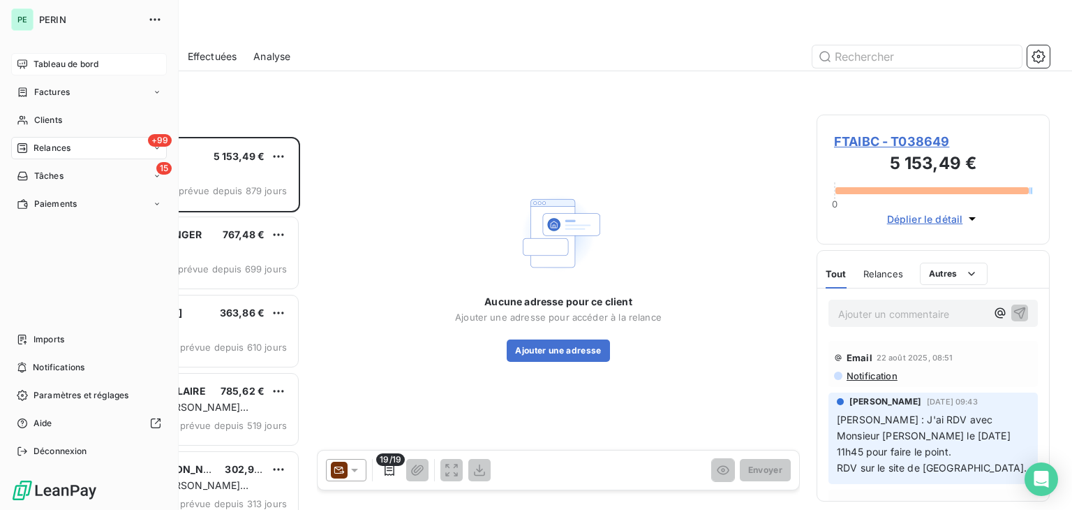
click at [28, 65] on div "Tableau de bord" at bounding box center [89, 64] width 156 height 22
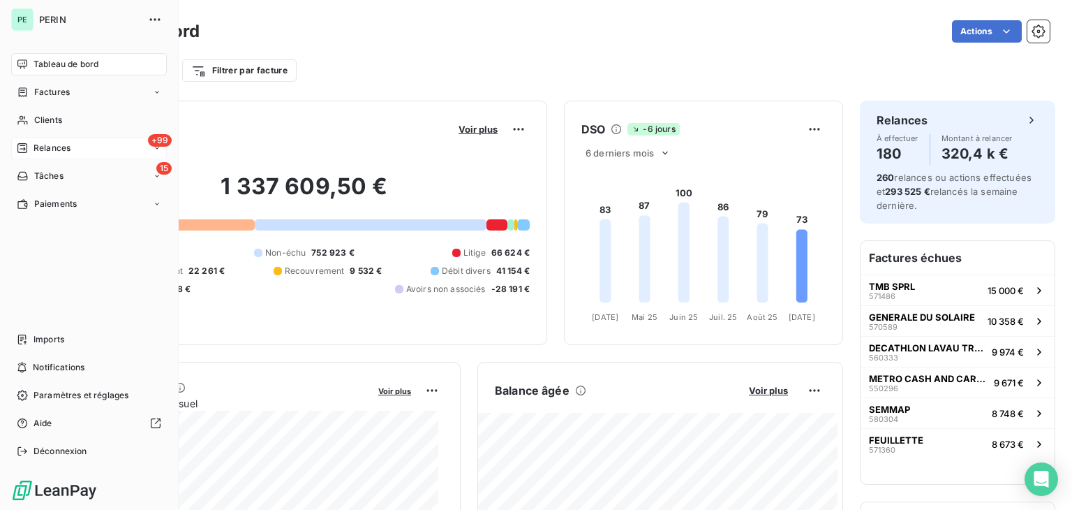
click at [39, 142] on span "Relances" at bounding box center [52, 148] width 37 height 13
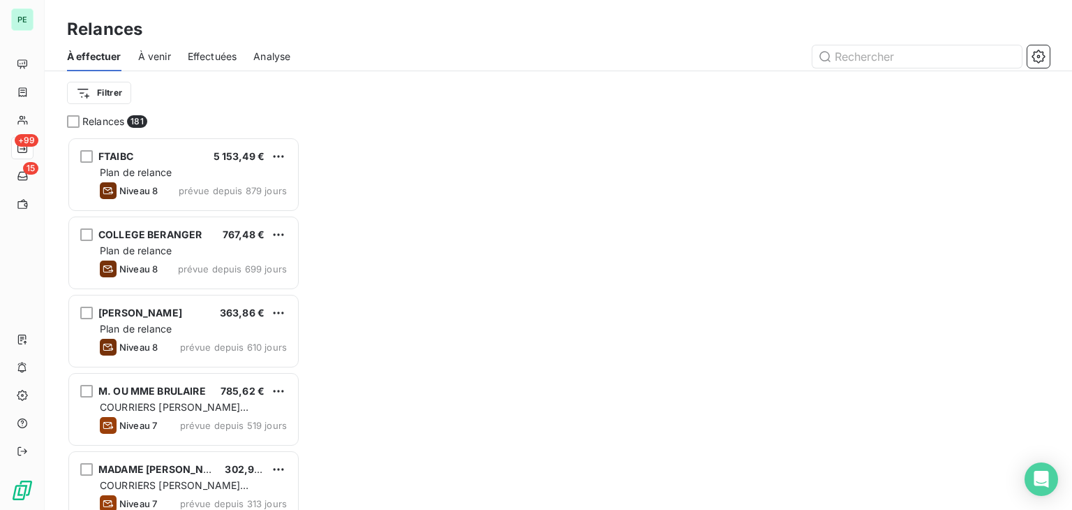
scroll to position [362, 222]
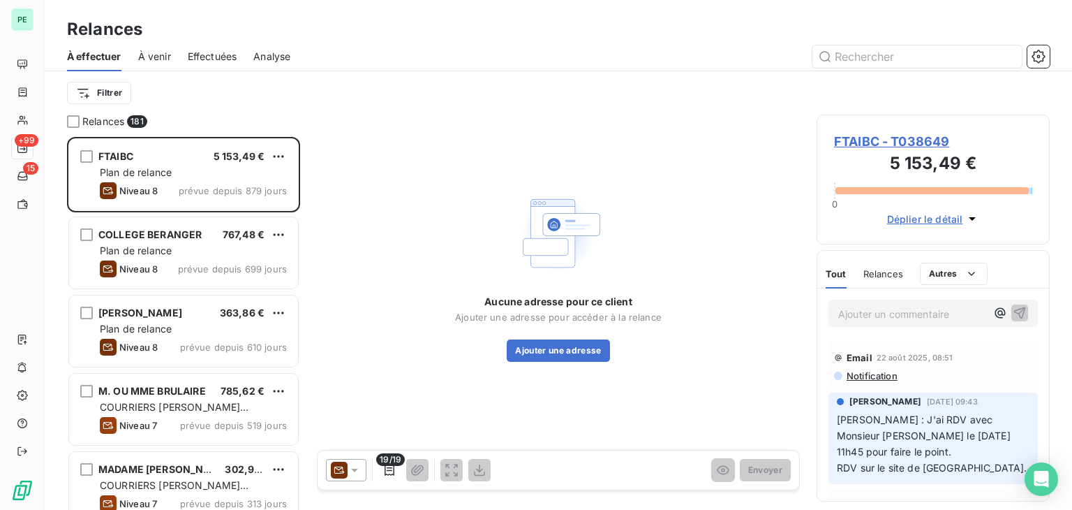
click at [163, 61] on span "À venir" at bounding box center [154, 57] width 33 height 14
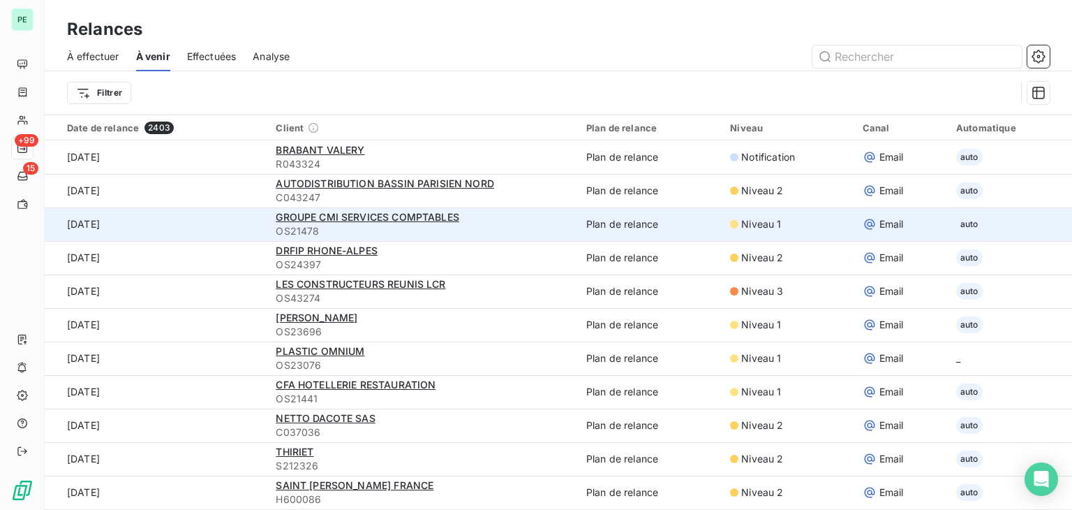
click at [508, 227] on span "OS21478" at bounding box center [423, 231] width 294 height 14
click at [757, 228] on span "Niveau 1" at bounding box center [761, 224] width 40 height 14
click at [244, 219] on td "9 sept. 2025" at bounding box center [156, 224] width 223 height 34
drag, startPoint x: 593, startPoint y: 227, endPoint x: 568, endPoint y: 221, distance: 26.6
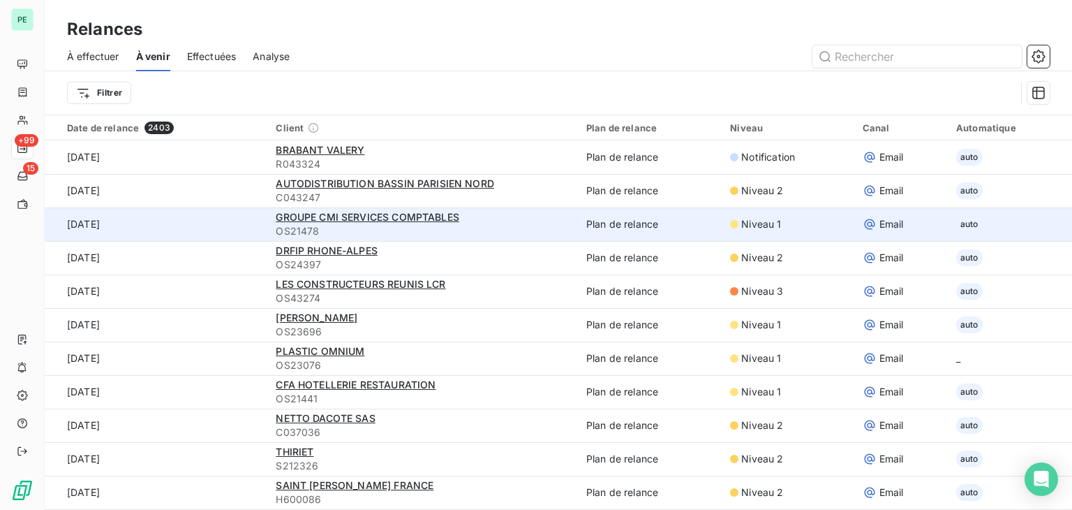
click at [578, 221] on td "Plan de relance" at bounding box center [650, 224] width 144 height 34
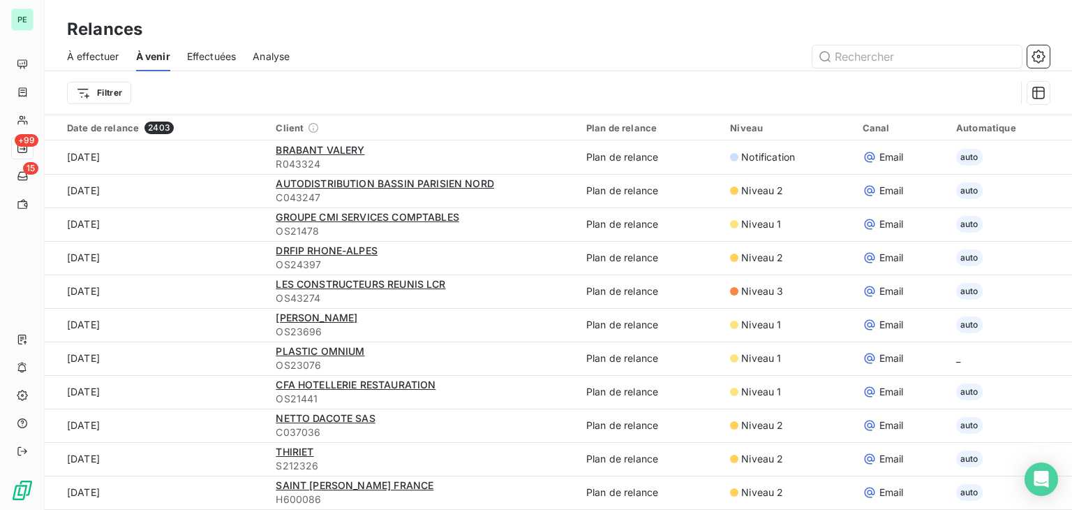
click at [89, 64] on div "À effectuer" at bounding box center [93, 56] width 52 height 29
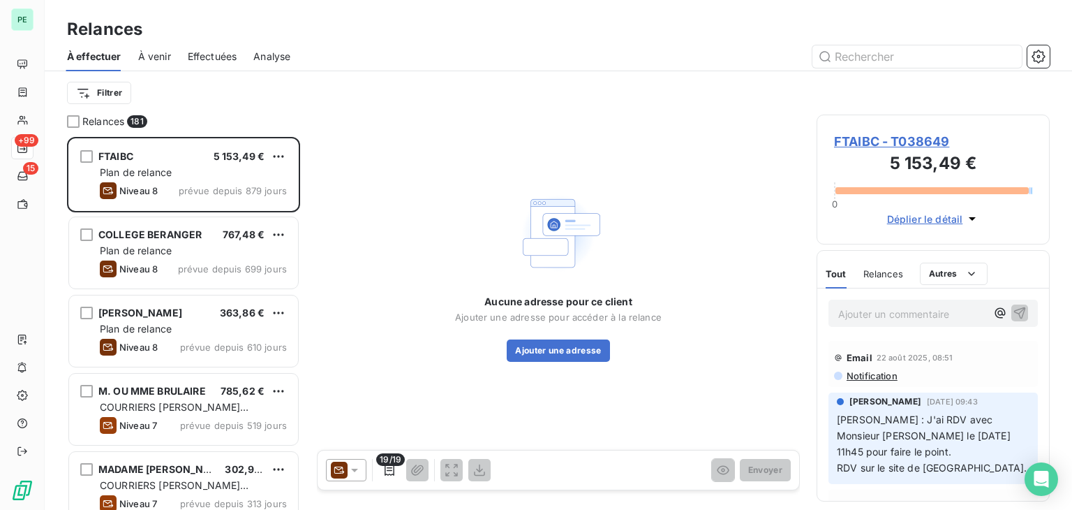
scroll to position [362, 222]
click at [91, 88] on html "PE +99 15 Relances À effectuer À venir Effectuées Analyse Filtrer Relances 181 …" at bounding box center [536, 255] width 1072 height 510
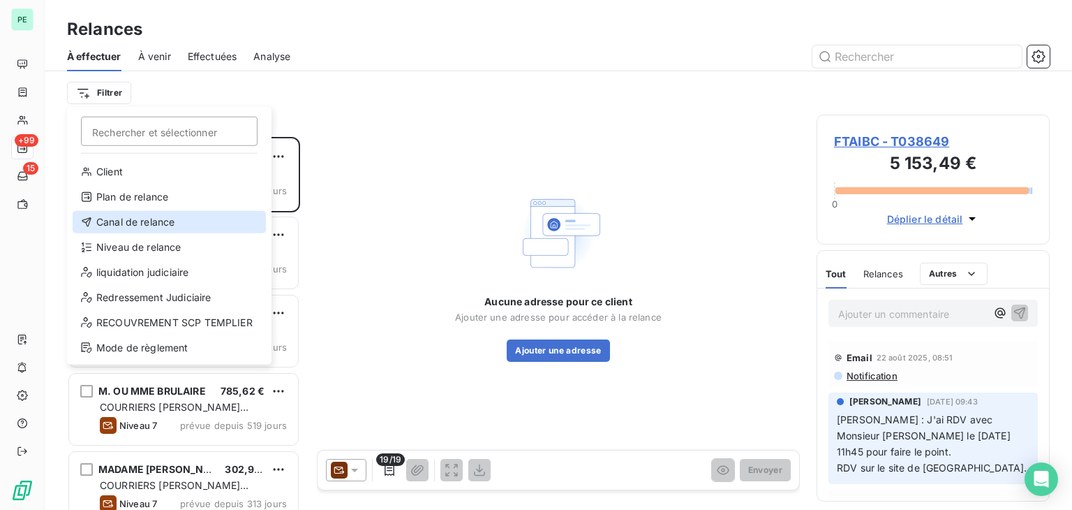
click at [158, 223] on div "Canal de relance" at bounding box center [169, 222] width 193 height 22
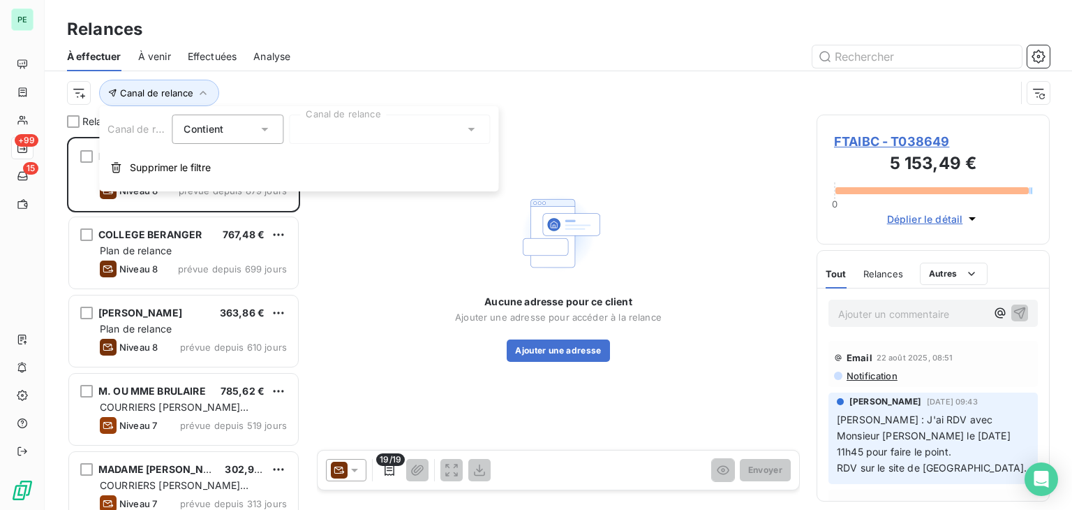
click at [308, 80] on div "Canal de relance" at bounding box center [541, 93] width 949 height 27
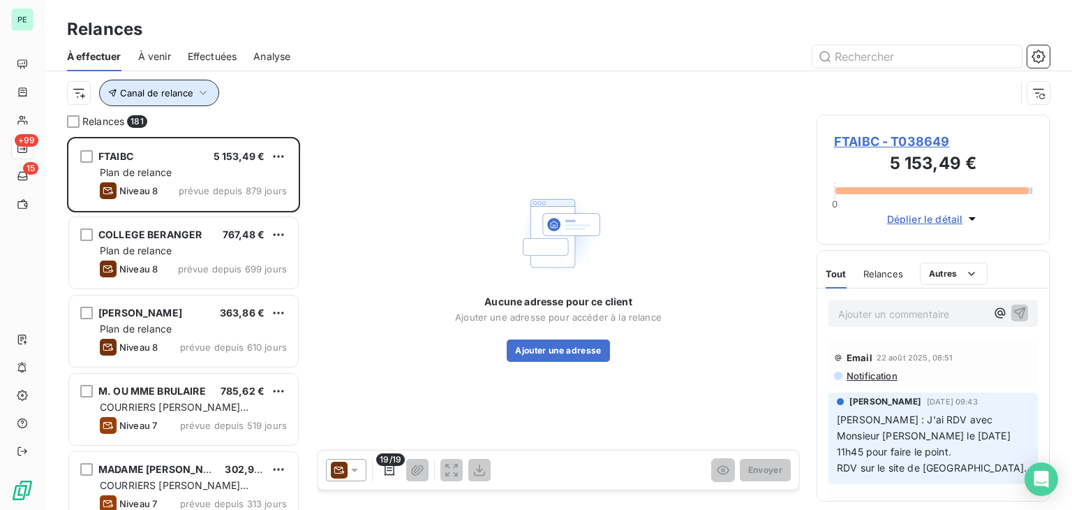
click at [172, 94] on span "Canal de relance" at bounding box center [156, 92] width 73 height 11
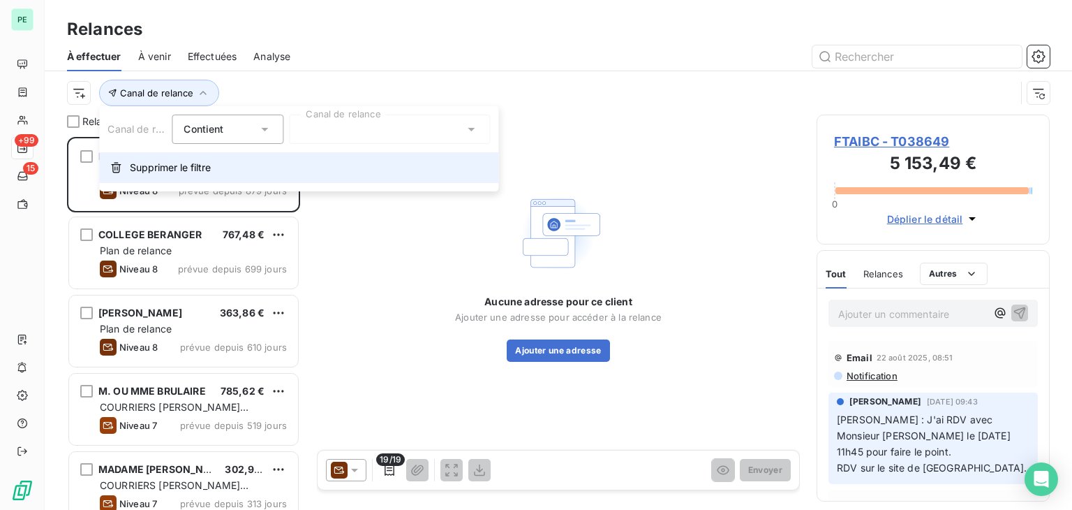
click at [151, 168] on span "Supprimer le filtre" at bounding box center [170, 168] width 81 height 14
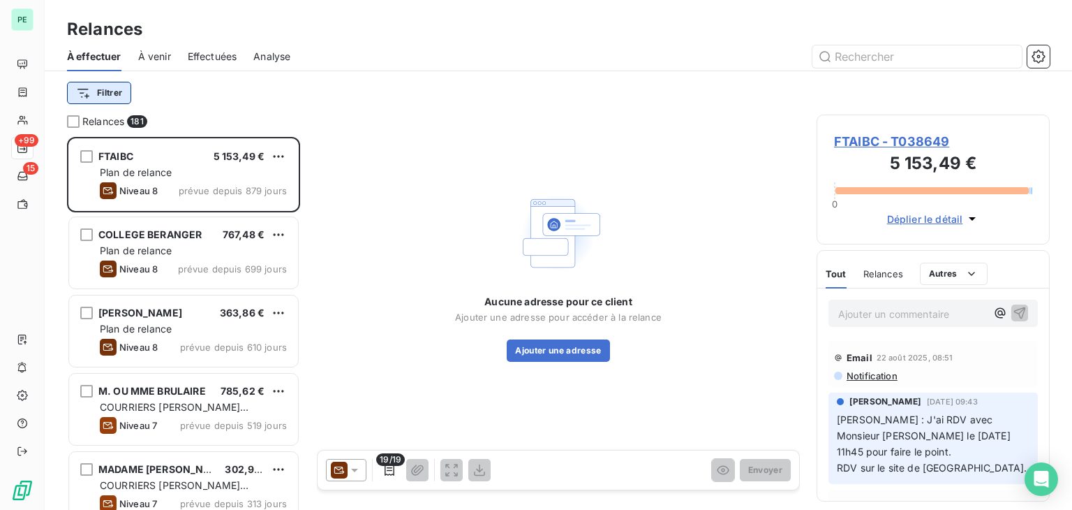
click at [87, 97] on html "PE +99 15 Relances À effectuer À venir Effectuées Analyse Filtrer Relances 181 …" at bounding box center [536, 255] width 1072 height 510
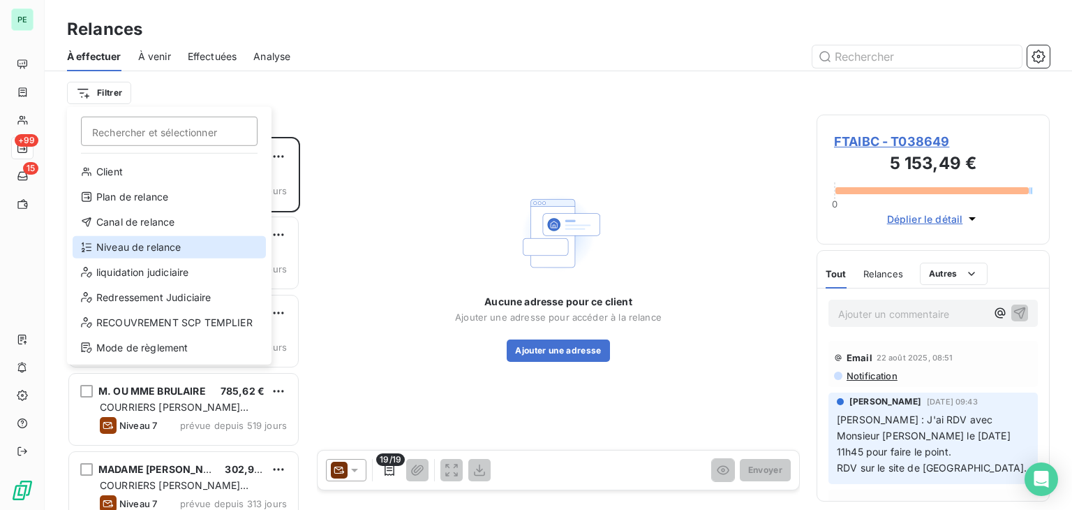
click at [175, 236] on div "Niveau de relance" at bounding box center [169, 247] width 193 height 22
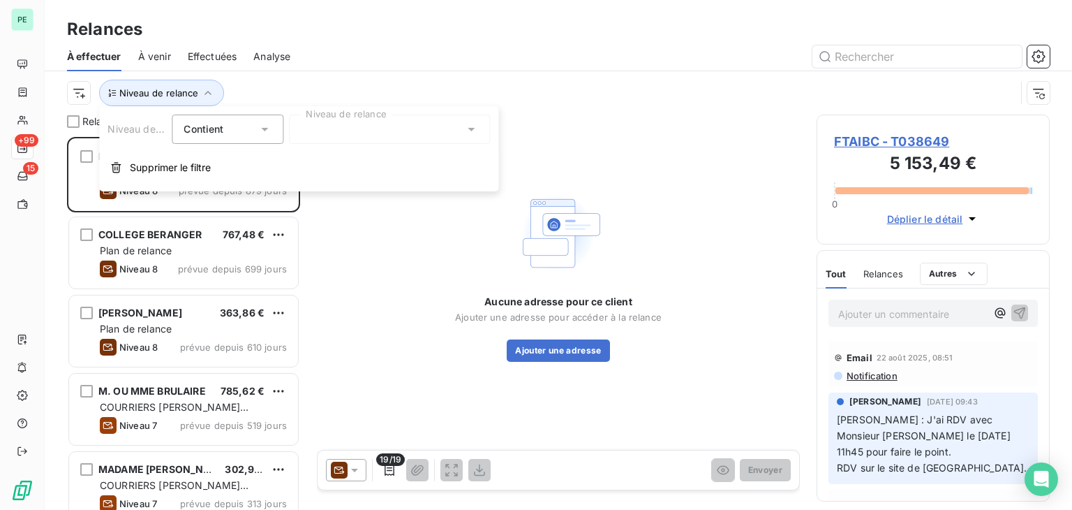
click at [300, 132] on div at bounding box center [389, 128] width 201 height 29
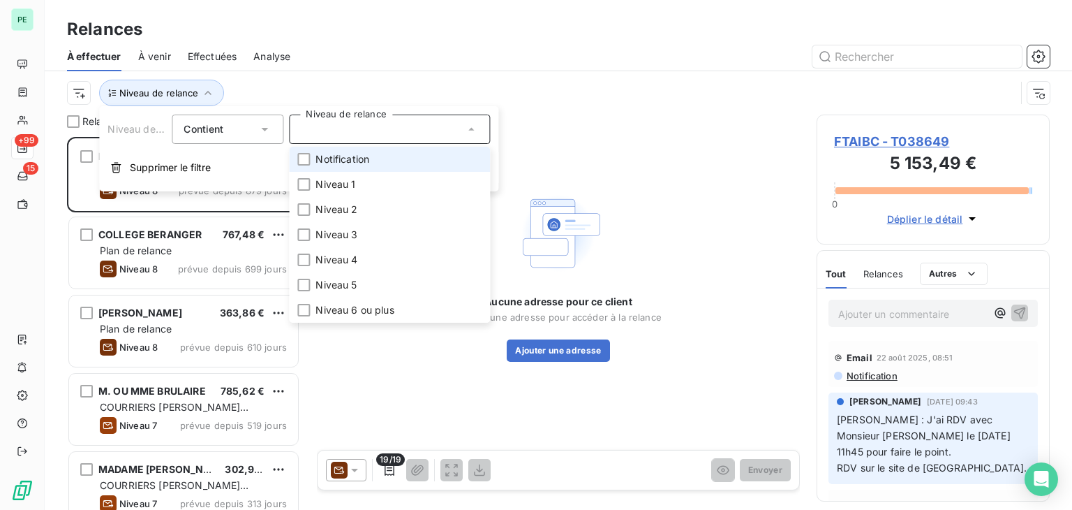
click at [319, 165] on span "Notification" at bounding box center [343, 159] width 54 height 14
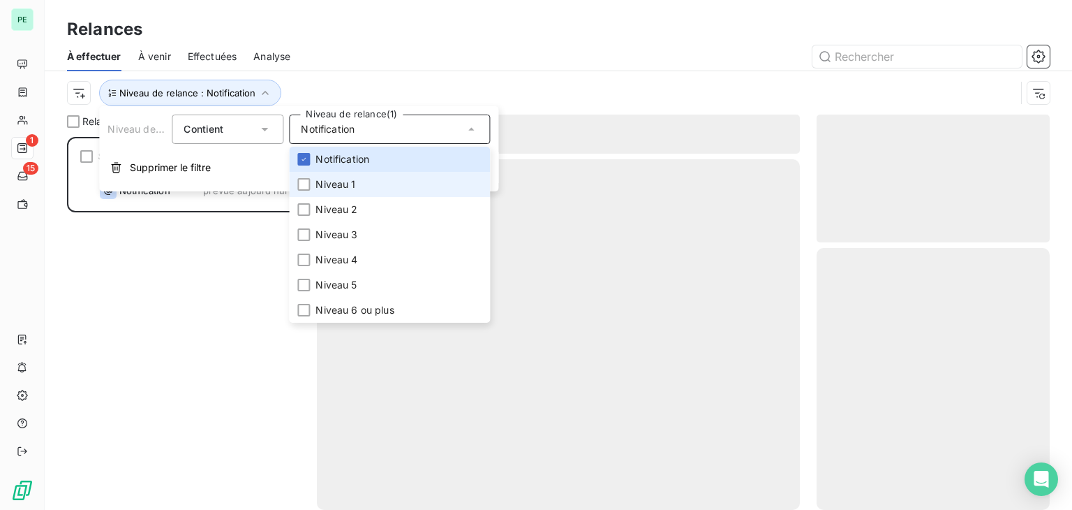
click at [323, 184] on span "Niveau 1" at bounding box center [336, 184] width 40 height 14
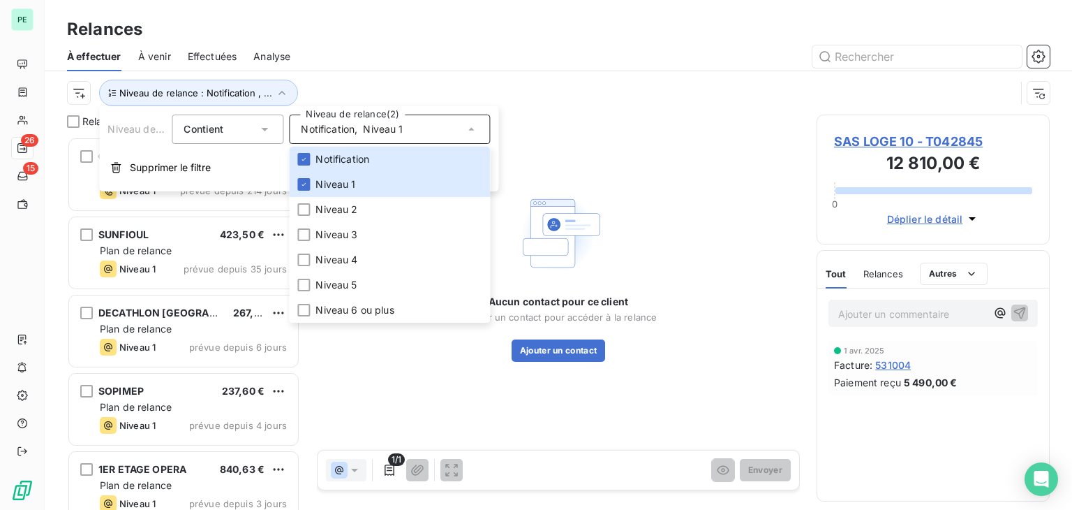
click at [330, 88] on div "Niveau de relance : Notification , ..." at bounding box center [541, 93] width 949 height 27
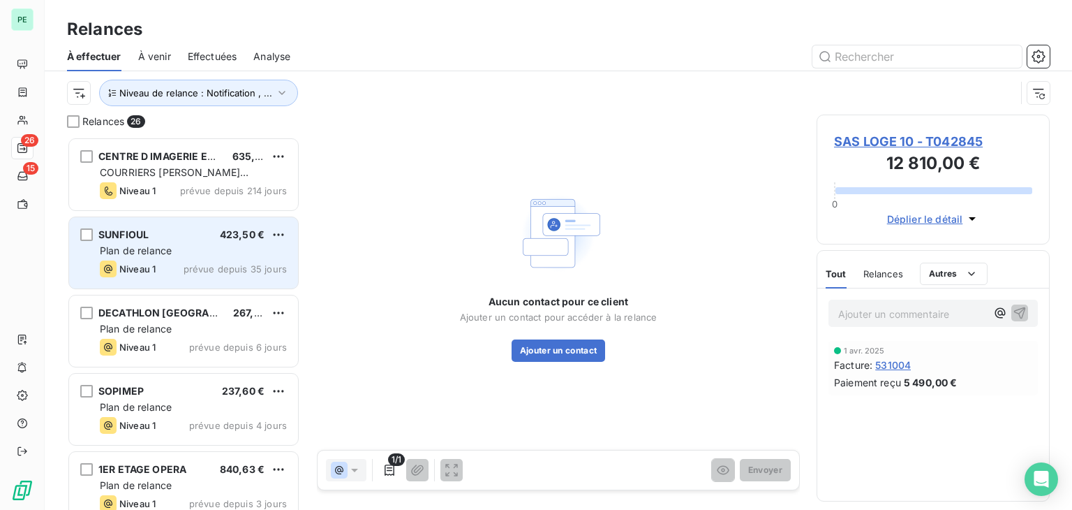
click at [213, 230] on div "SUNFIOUL 423,50 €" at bounding box center [193, 234] width 187 height 13
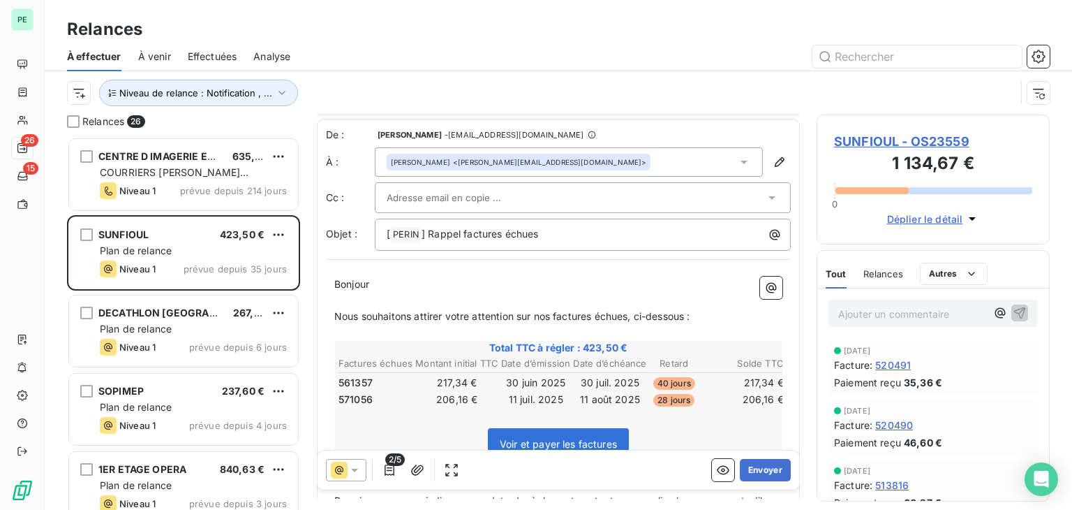
scroll to position [140, 0]
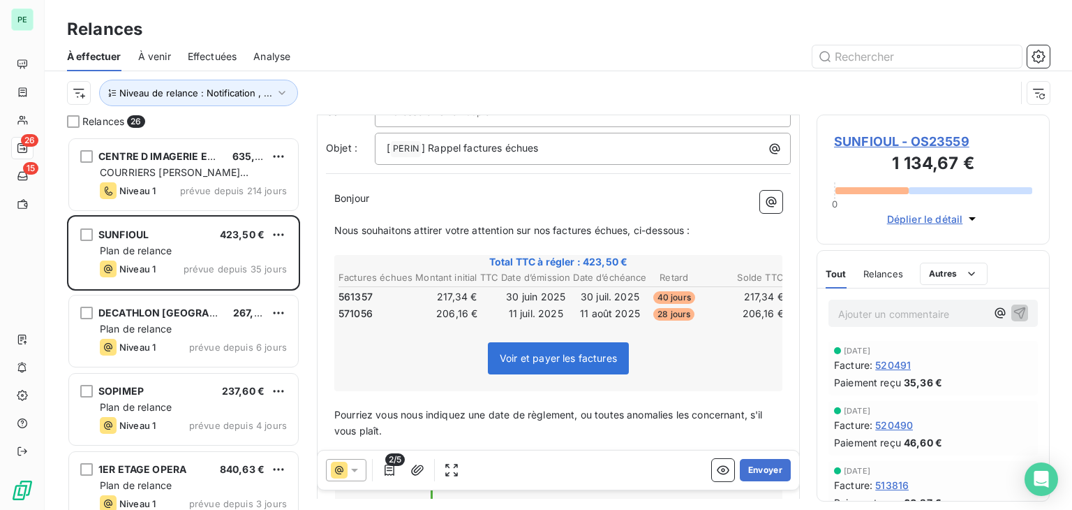
click at [892, 280] on div "Relances" at bounding box center [884, 273] width 40 height 29
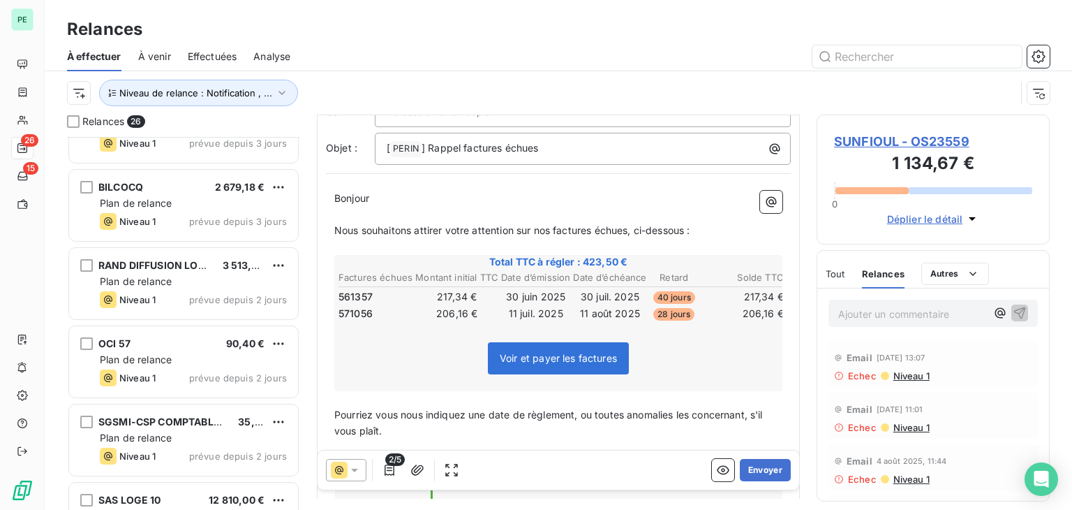
scroll to position [1660, 0]
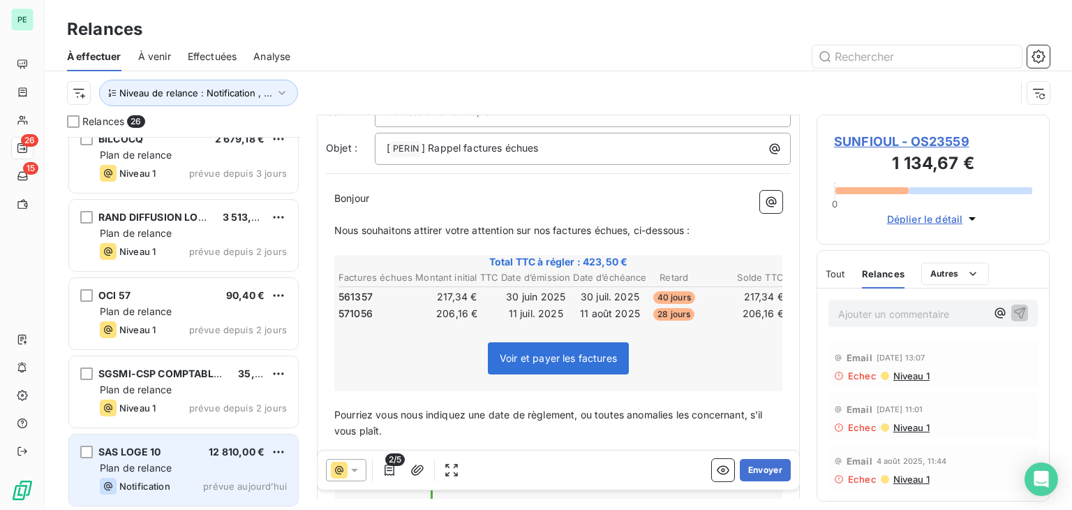
click at [255, 455] on span "12 810,00 €" at bounding box center [237, 451] width 56 height 12
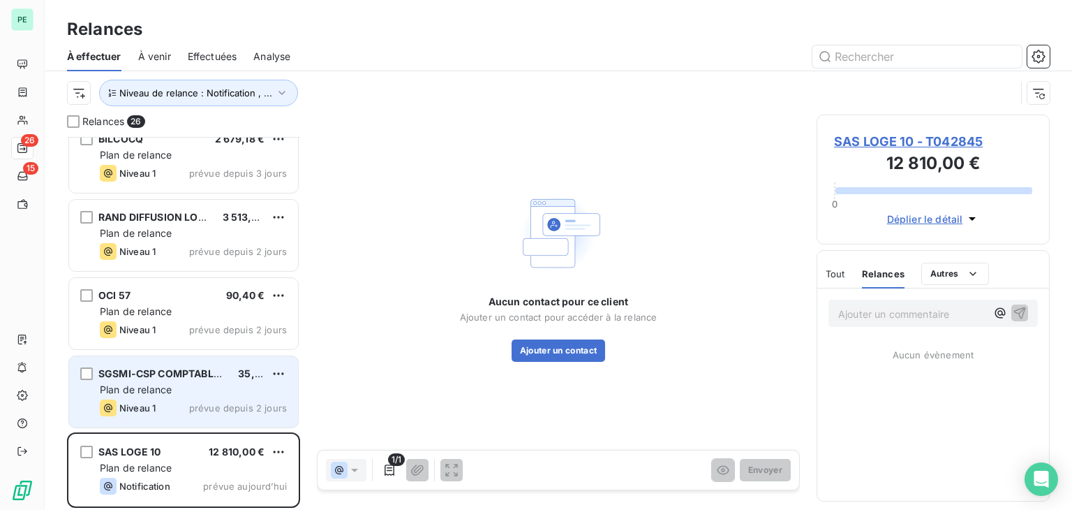
click at [232, 397] on div "SGSMI-CSP COMPTABLE DE SORGUES 35,54 € Plan de relance Niveau 1 prévue depuis 2…" at bounding box center [183, 391] width 229 height 71
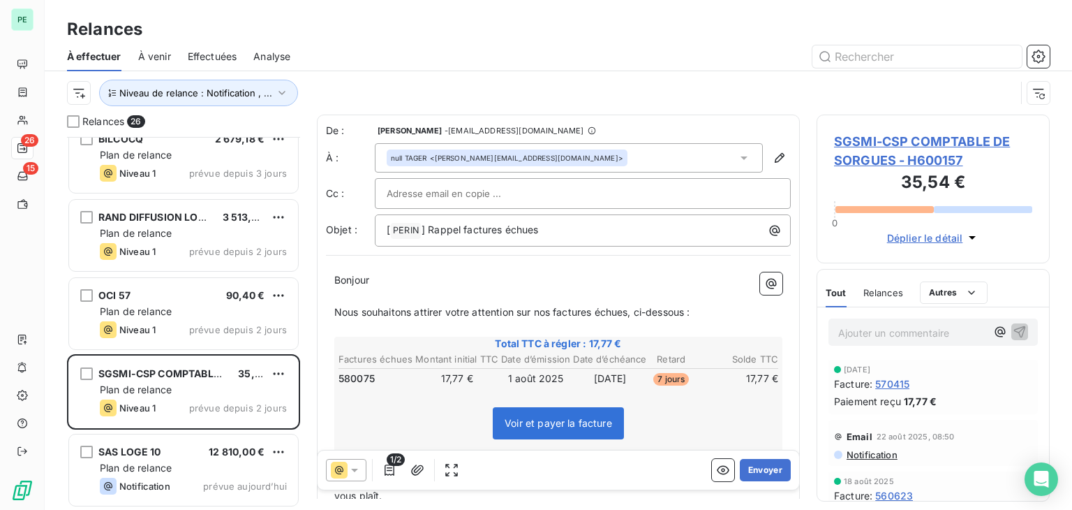
click at [878, 304] on div "Relances" at bounding box center [884, 292] width 40 height 29
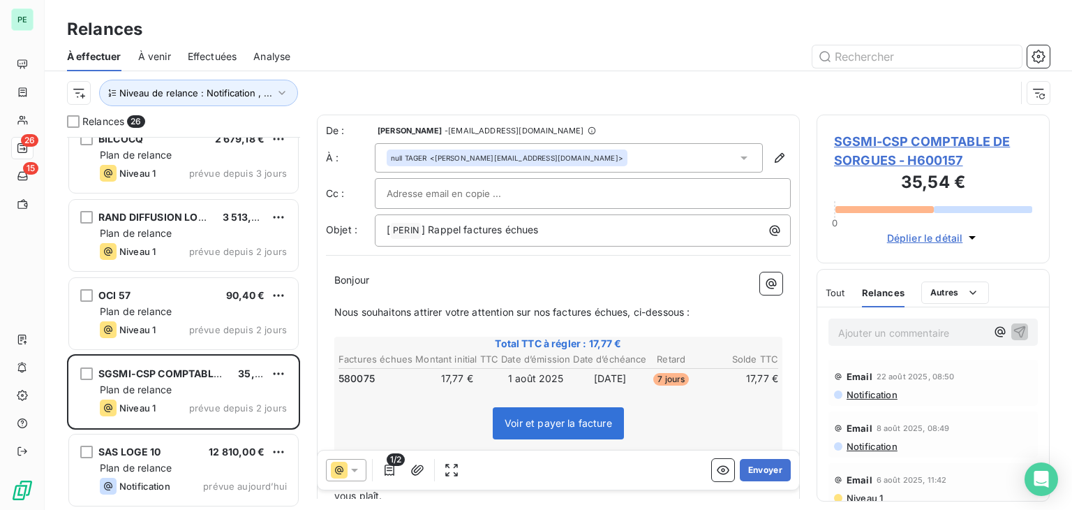
click at [878, 395] on span "Notification" at bounding box center [871, 394] width 52 height 11
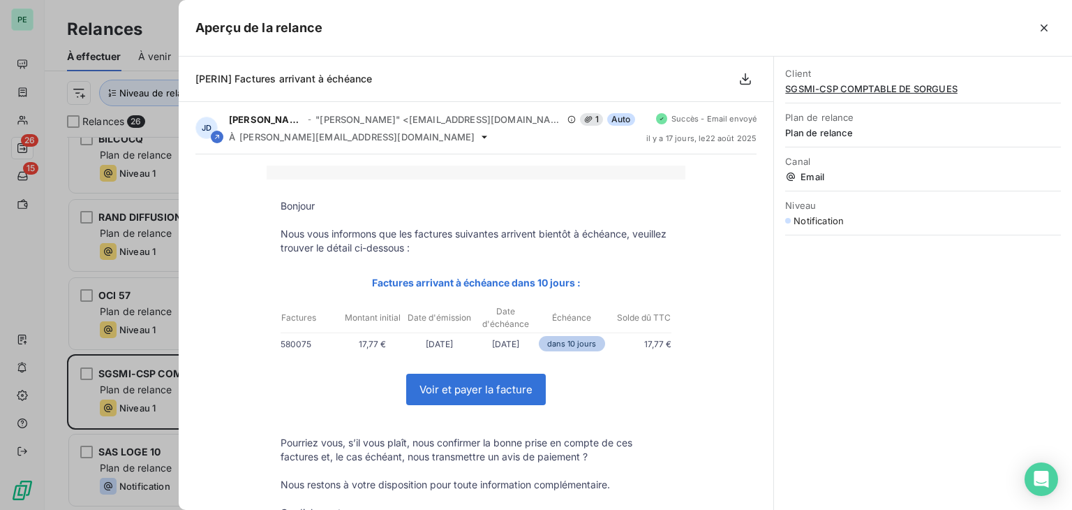
click at [60, 188] on div at bounding box center [536, 255] width 1072 height 510
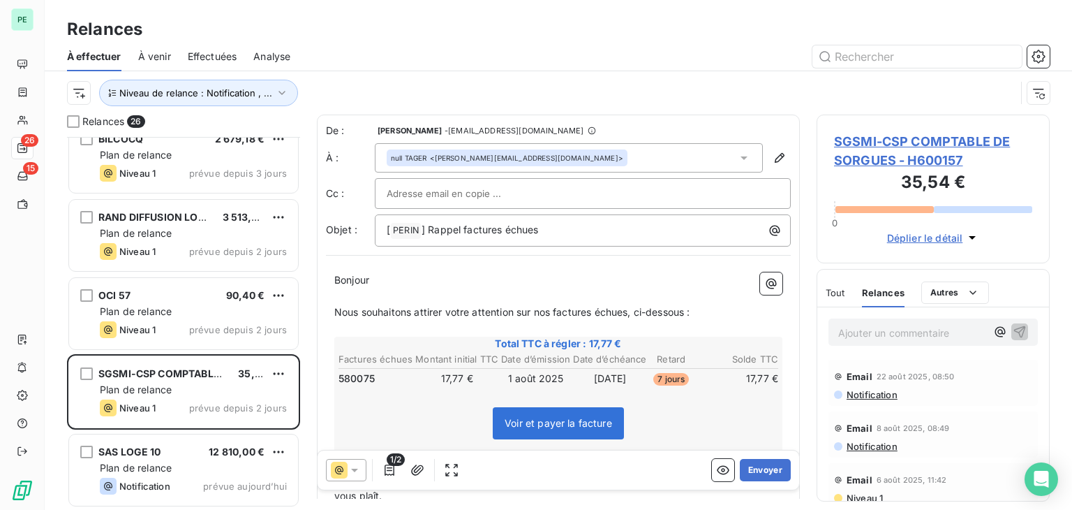
click at [621, 146] on div "null TAGER <serge.tager@saint-gobain.com>" at bounding box center [569, 157] width 388 height 29
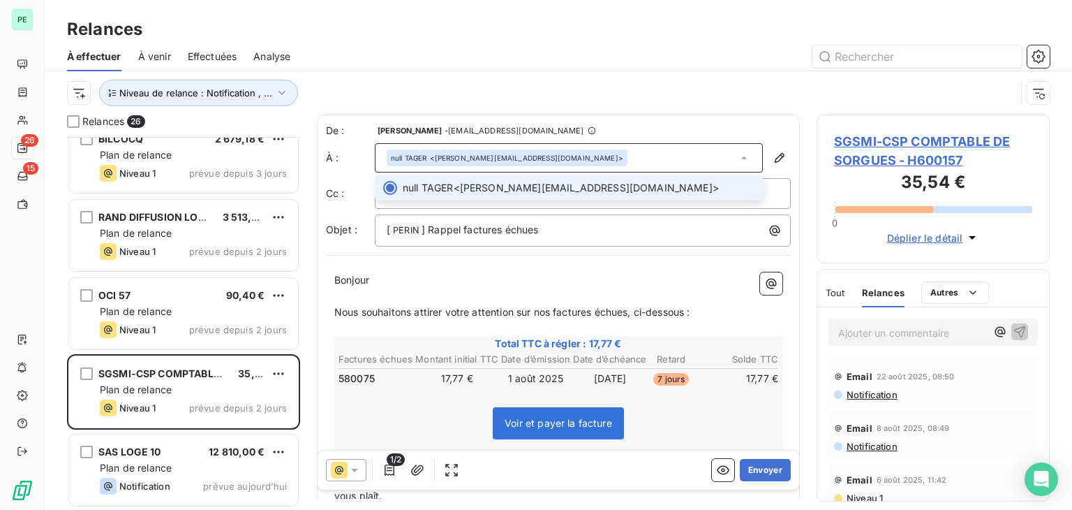
click at [621, 146] on div "null TAGER <serge.tager@saint-gobain.com>" at bounding box center [569, 157] width 388 height 29
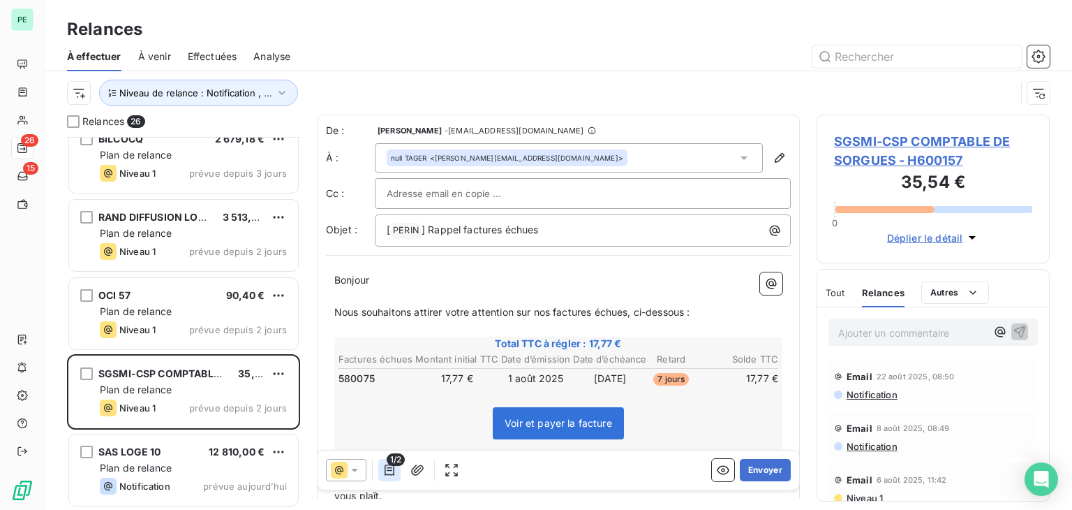
click at [395, 473] on icon "button" at bounding box center [390, 470] width 14 height 14
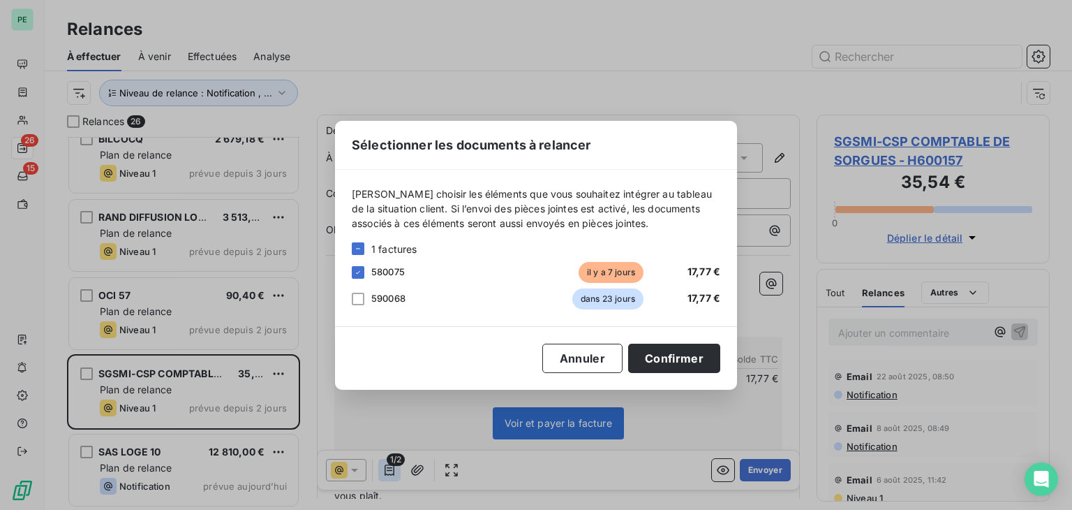
click at [395, 473] on div "Sélectionner les documents à relancer Veuillez choisir les éléments que vous so…" at bounding box center [536, 255] width 1072 height 510
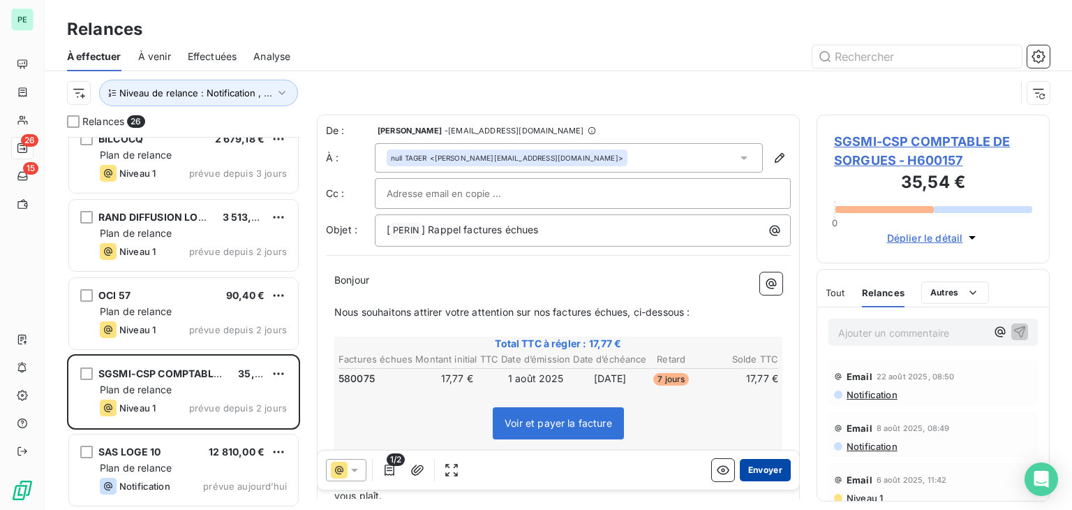
click at [757, 474] on button "Envoyer" at bounding box center [765, 470] width 51 height 22
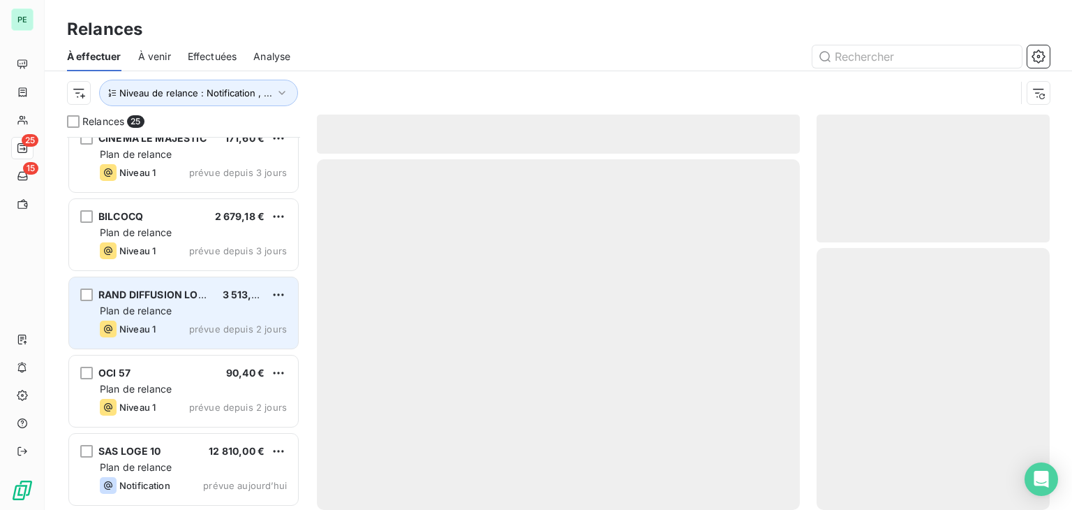
scroll to position [1582, 0]
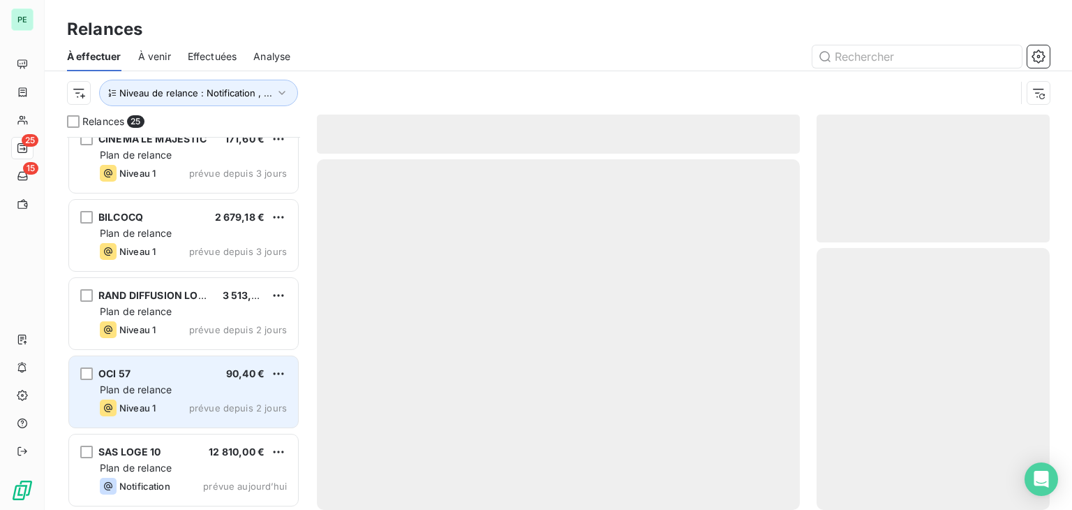
click at [182, 367] on div "OCI 57 90,40 €" at bounding box center [193, 373] width 187 height 13
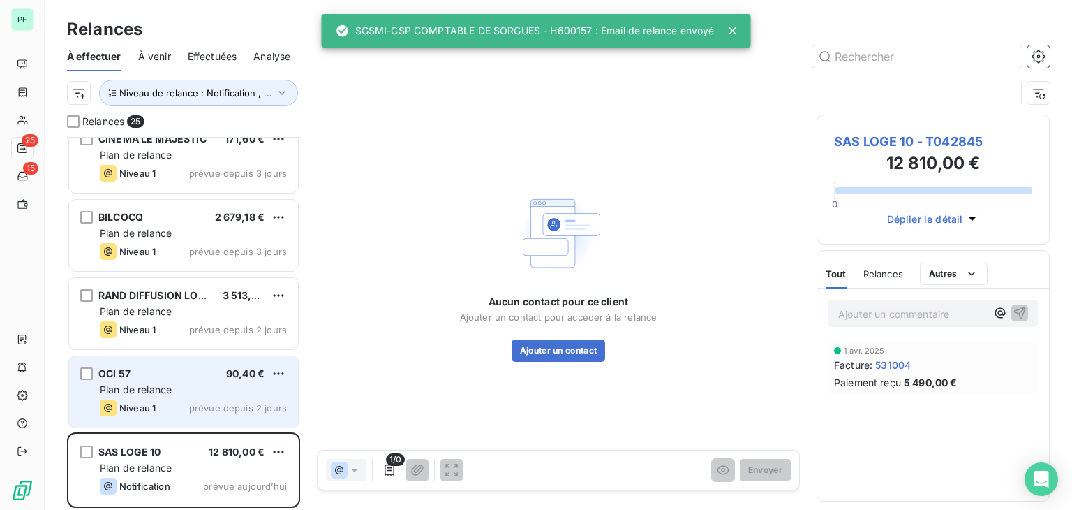
click at [177, 402] on div "Niveau 1 prévue depuis 2 jours" at bounding box center [193, 407] width 187 height 17
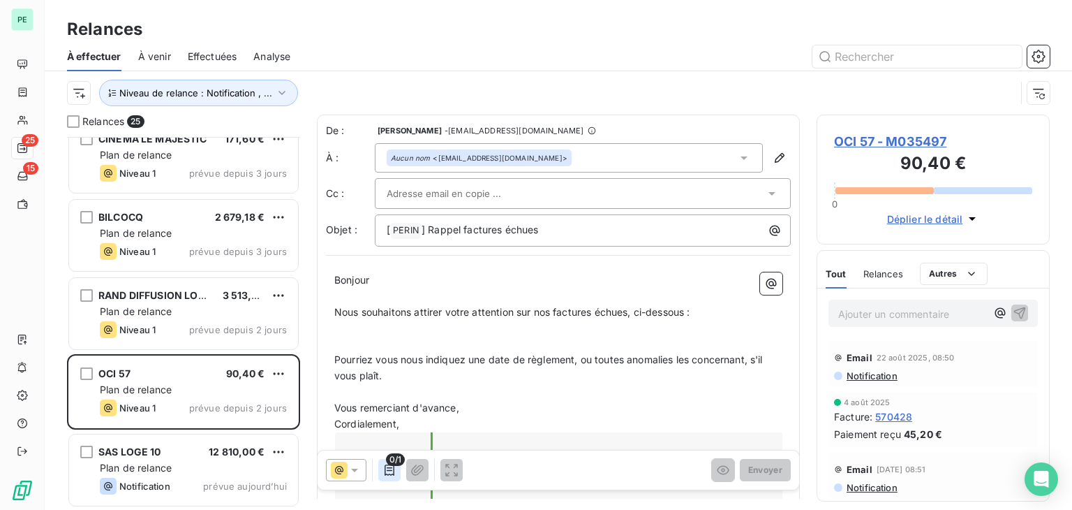
click at [385, 475] on icon "button" at bounding box center [390, 470] width 14 height 14
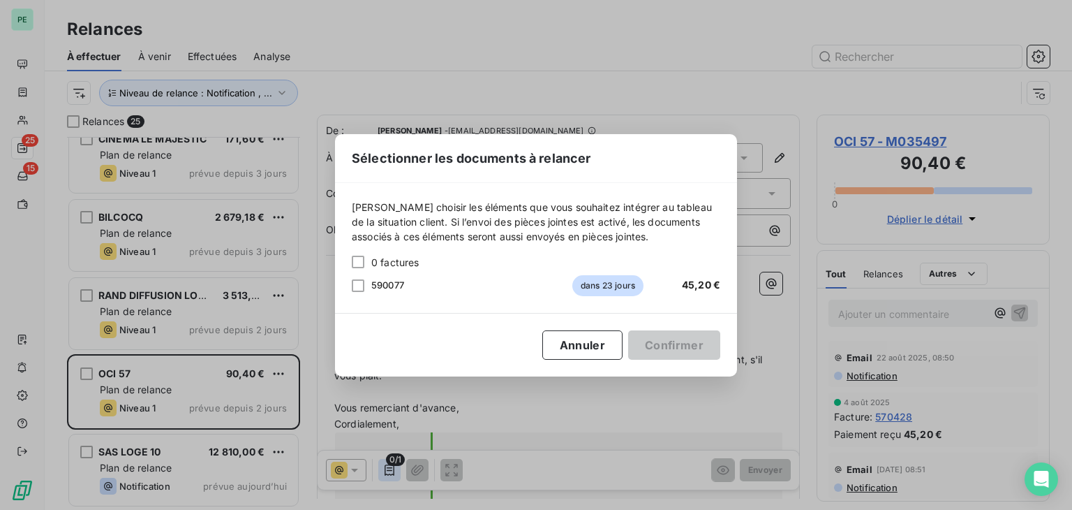
click at [385, 475] on div "Sélectionner les documents à relancer Veuillez choisir les éléments que vous so…" at bounding box center [536, 255] width 1072 height 510
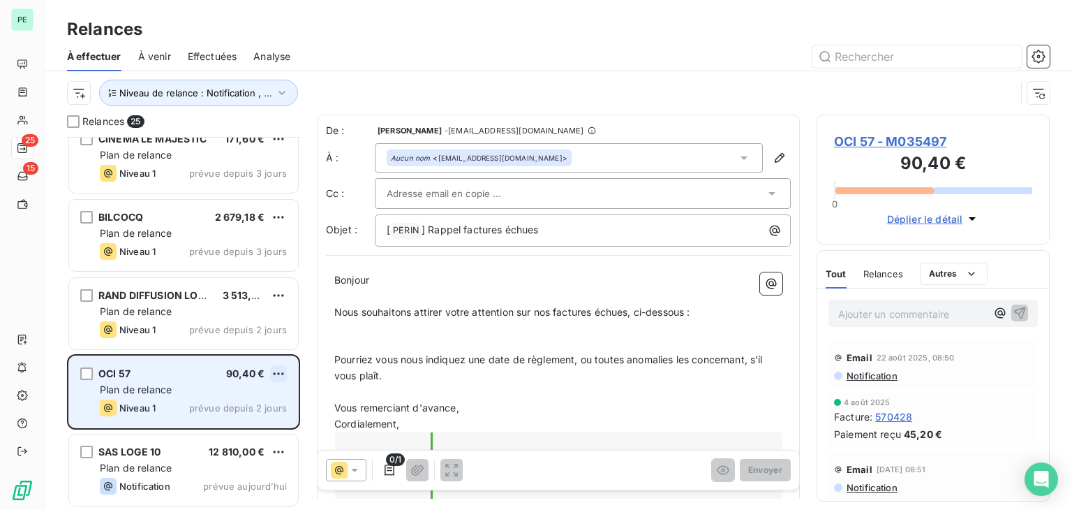
click at [281, 372] on html "PE 25 15 Relances À effectuer À venir Effectuées Analyse Niveau de relance : No…" at bounding box center [536, 255] width 1072 height 510
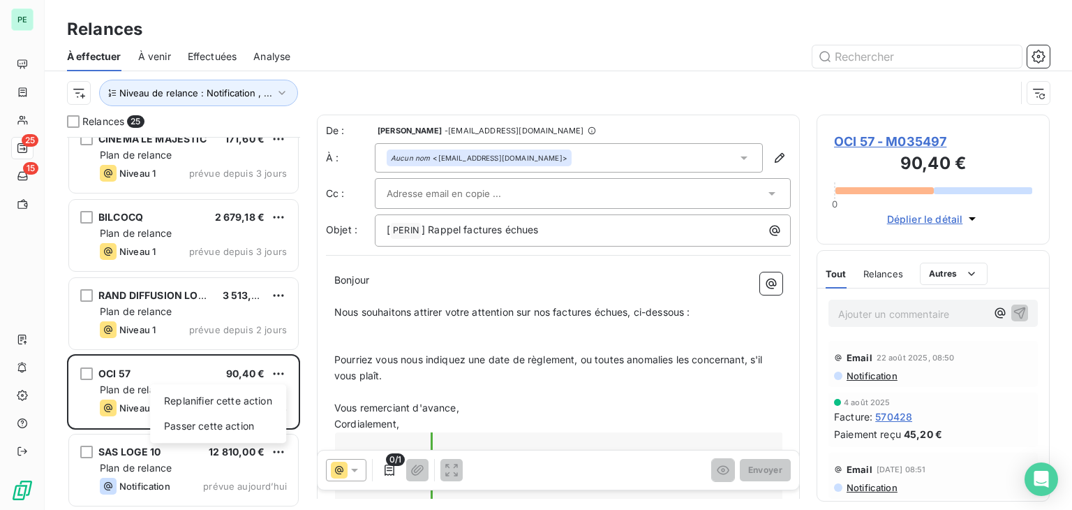
click at [877, 140] on html "PE 25 15 Relances À effectuer À venir Effectuées Analyse Niveau de relance : No…" at bounding box center [536, 255] width 1072 height 510
click at [910, 145] on span "OCI 57 - M035497" at bounding box center [933, 141] width 198 height 19
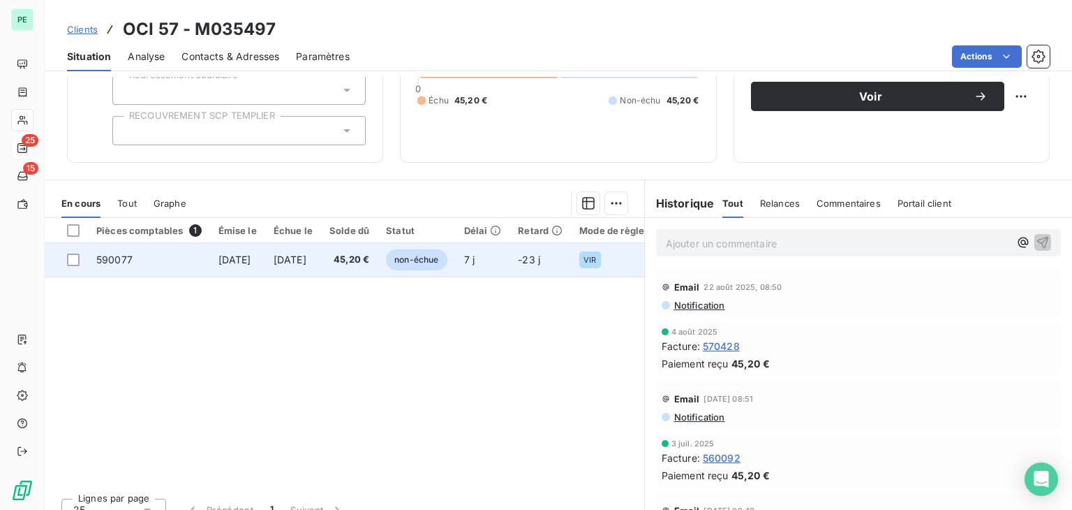
scroll to position [140, 0]
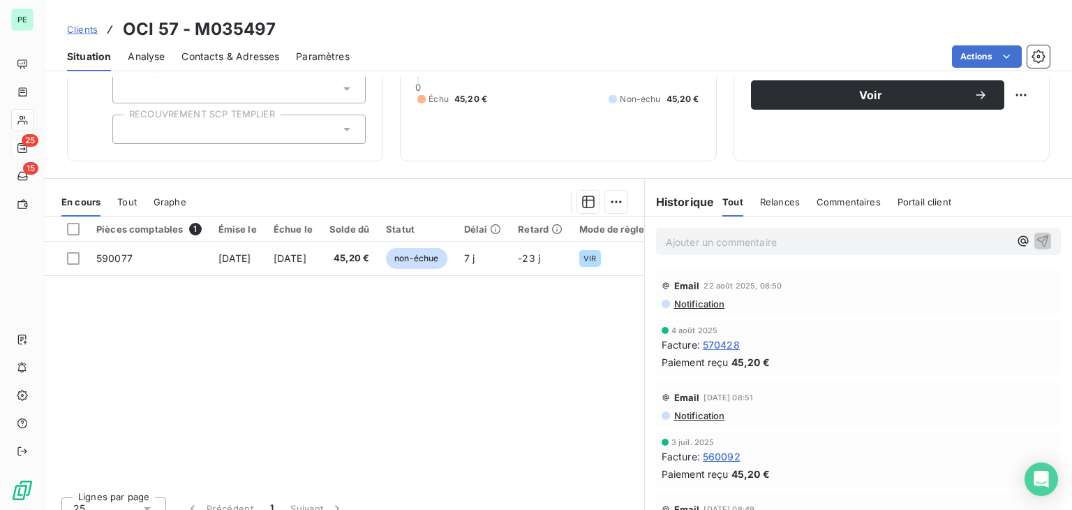
click at [123, 199] on span "Tout" at bounding box center [127, 201] width 20 height 11
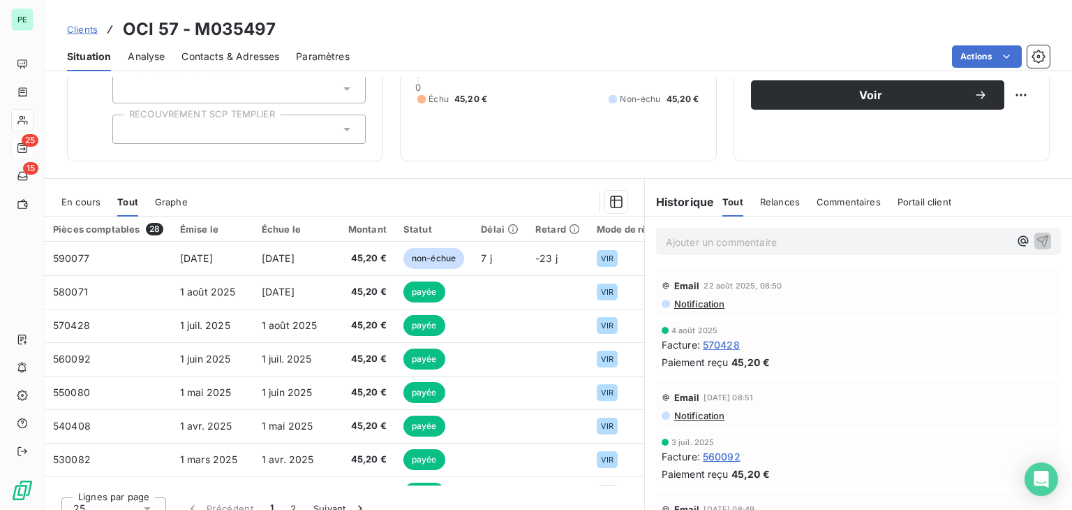
click at [89, 200] on span "En cours" at bounding box center [80, 201] width 39 height 11
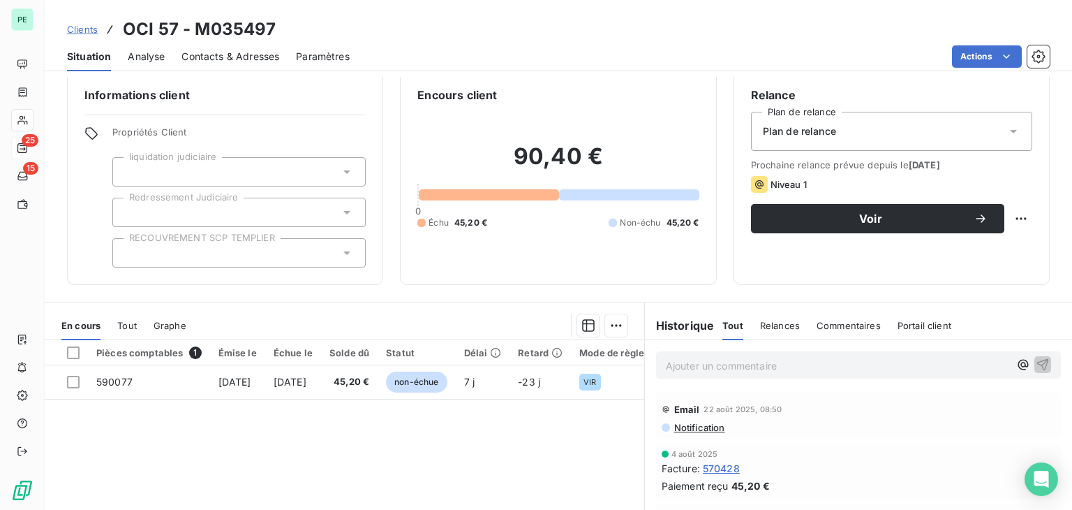
scroll to position [0, 0]
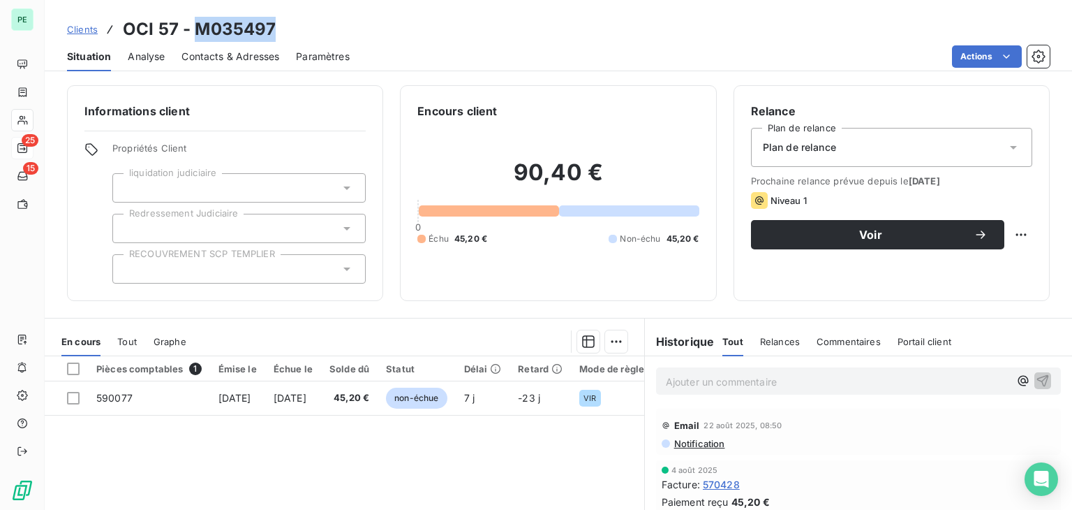
drag, startPoint x: 195, startPoint y: 26, endPoint x: 422, endPoint y: 26, distance: 226.9
click at [422, 26] on div "Clients OCI 57 - M035497" at bounding box center [559, 29] width 1028 height 25
copy h3 "M035497"
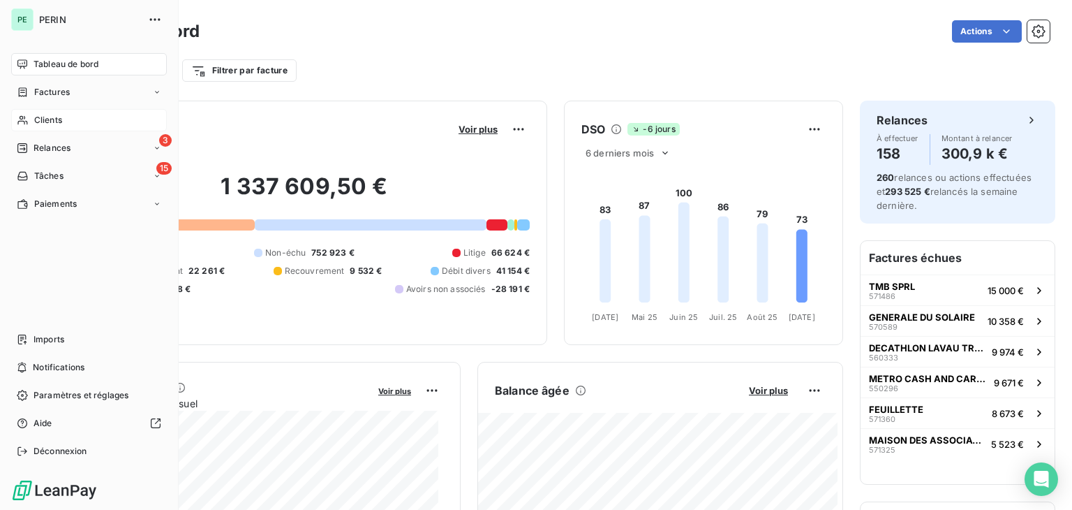
click at [29, 126] on div "Clients" at bounding box center [89, 120] width 156 height 22
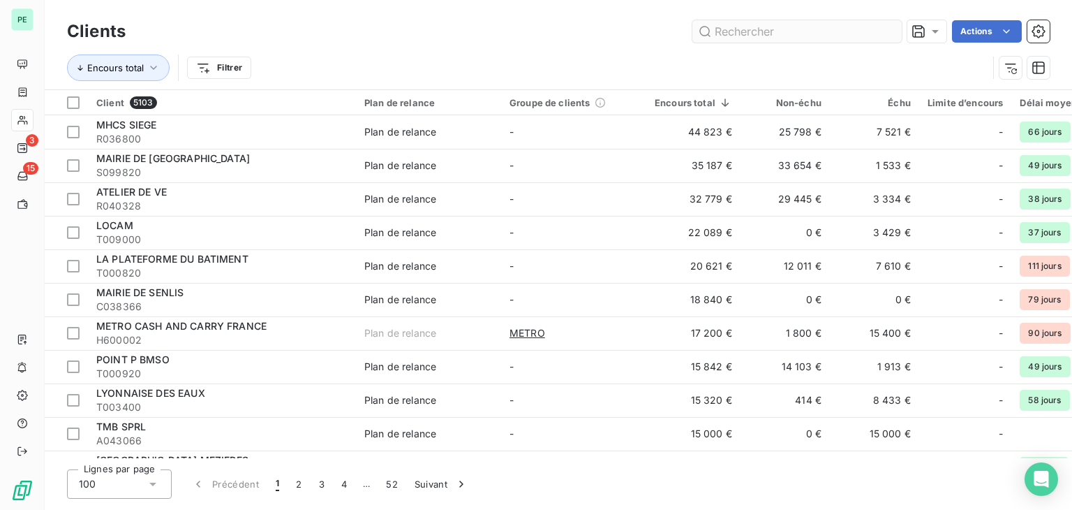
click at [818, 35] on input "text" at bounding box center [797, 31] width 209 height 22
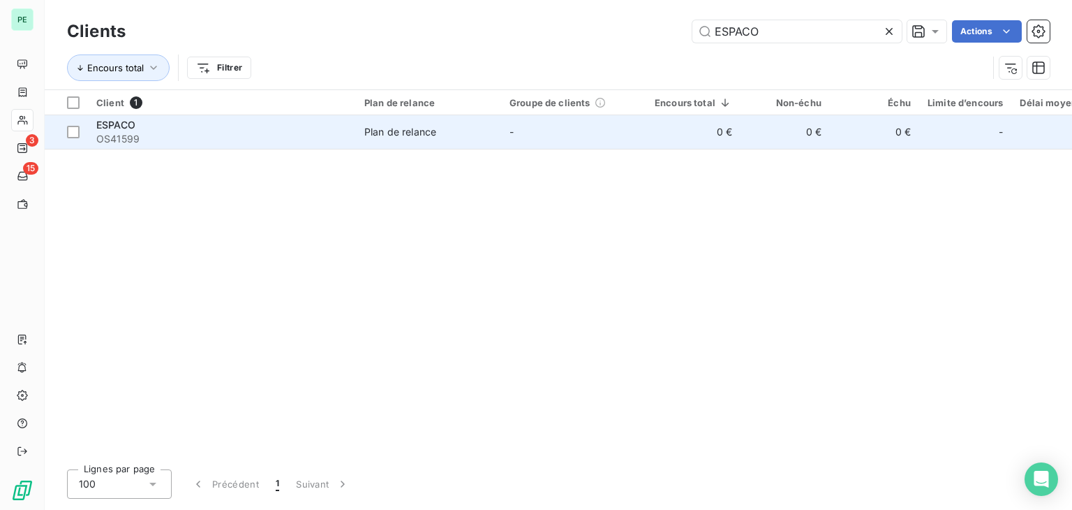
type input "ESPACO"
click at [690, 127] on td "0 €" at bounding box center [693, 132] width 94 height 34
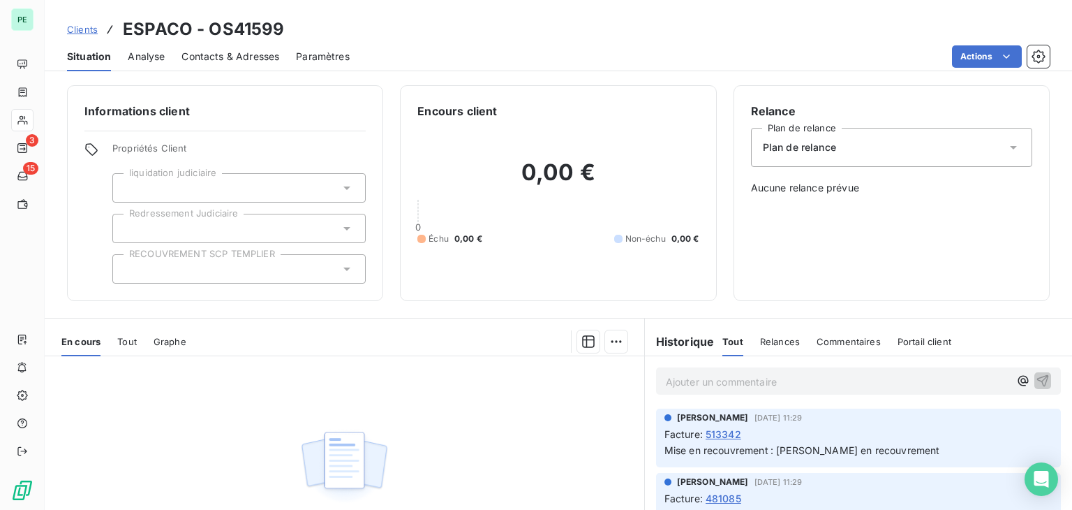
click at [129, 342] on span "Tout" at bounding box center [127, 341] width 20 height 11
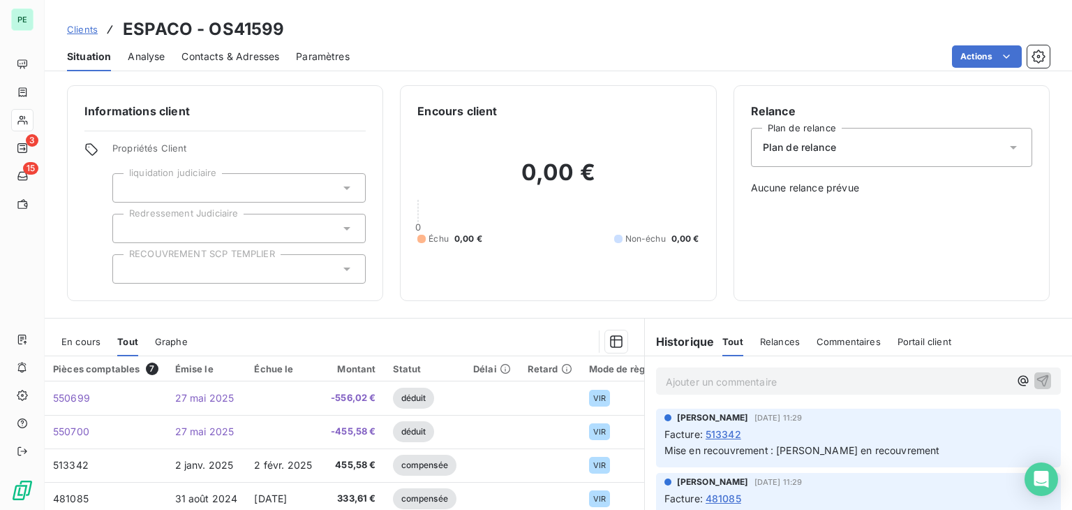
scroll to position [140, 0]
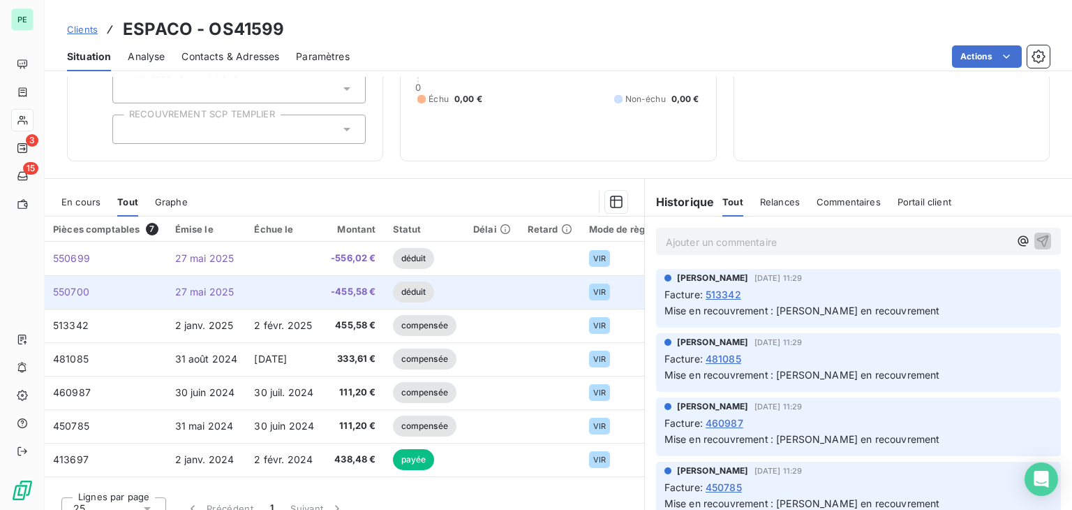
click at [268, 286] on td at bounding box center [284, 292] width 77 height 34
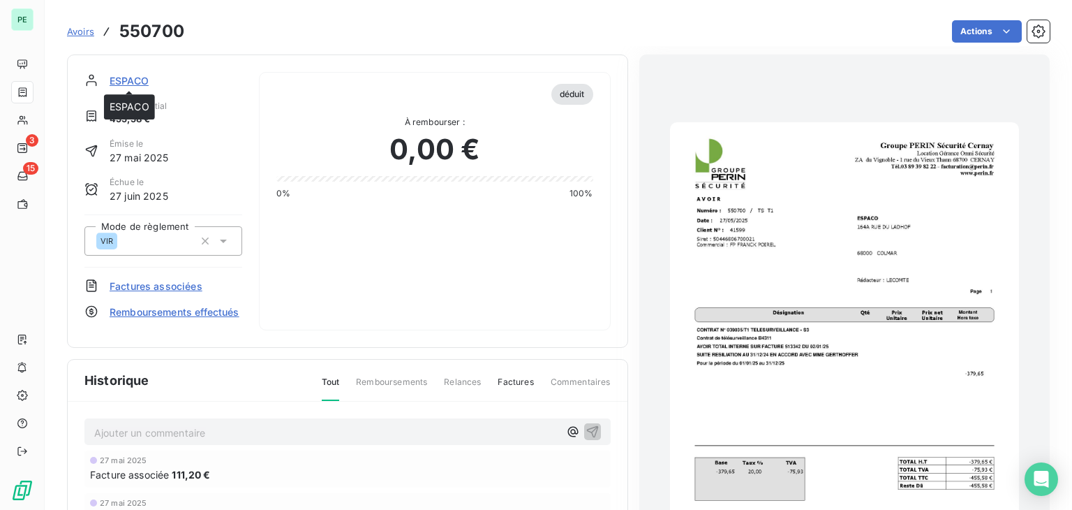
click at [140, 77] on span "ESPACO" at bounding box center [129, 80] width 39 height 15
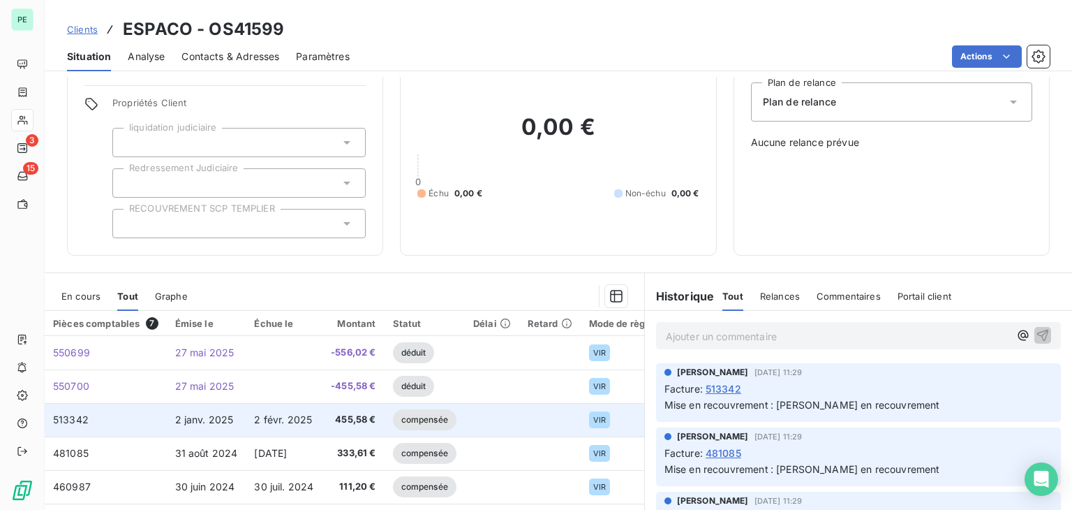
scroll to position [70, 0]
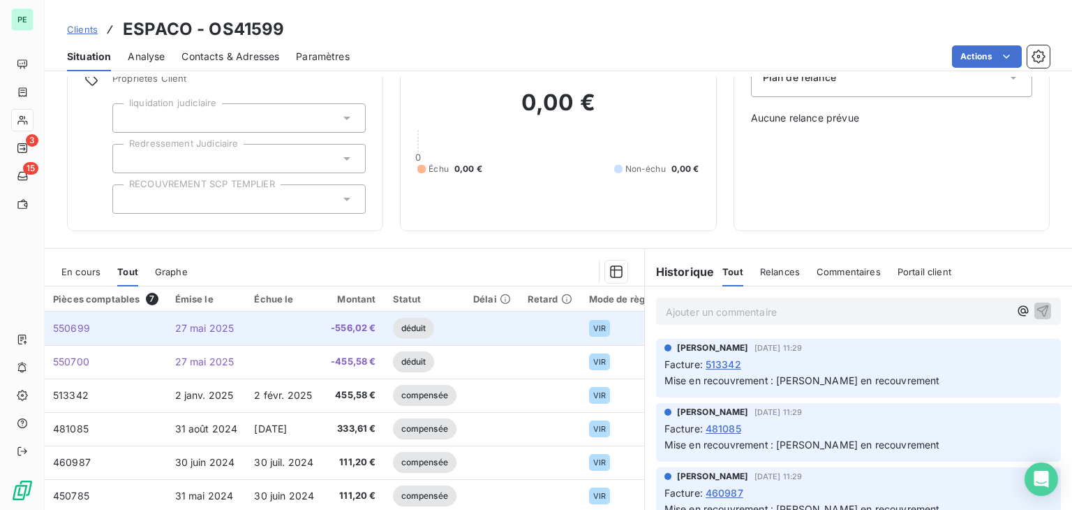
click at [228, 330] on span "27 mai 2025" at bounding box center [204, 328] width 59 height 12
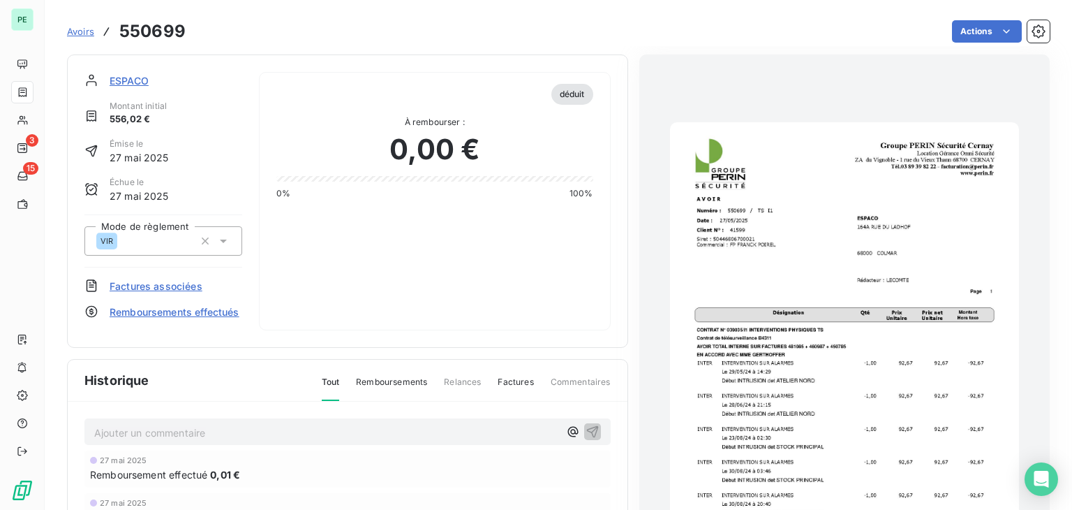
click at [894, 291] on img "button" at bounding box center [844, 369] width 349 height 494
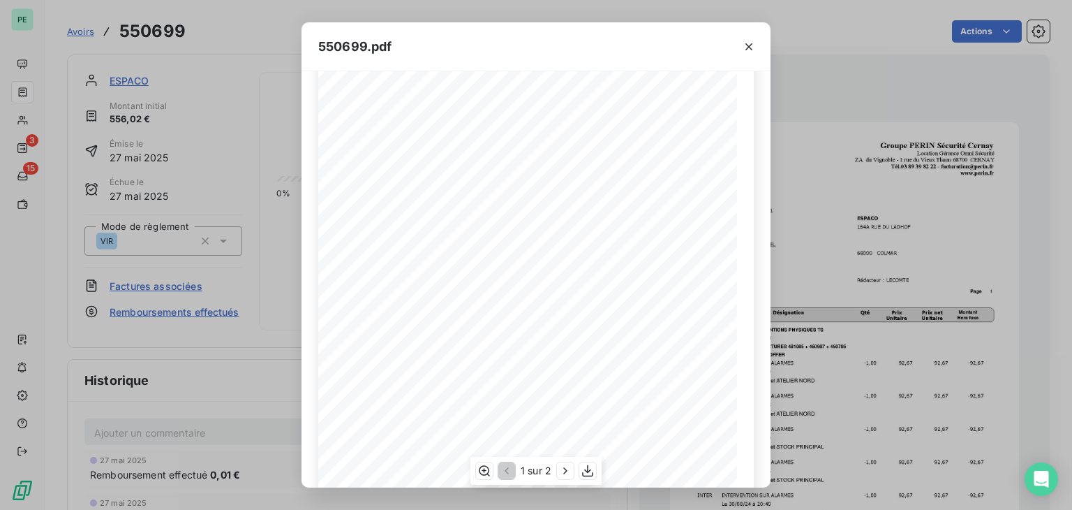
scroll to position [209, 0]
click at [563, 464] on icon "button" at bounding box center [566, 471] width 14 height 14
click at [750, 57] on button "button" at bounding box center [749, 47] width 22 height 22
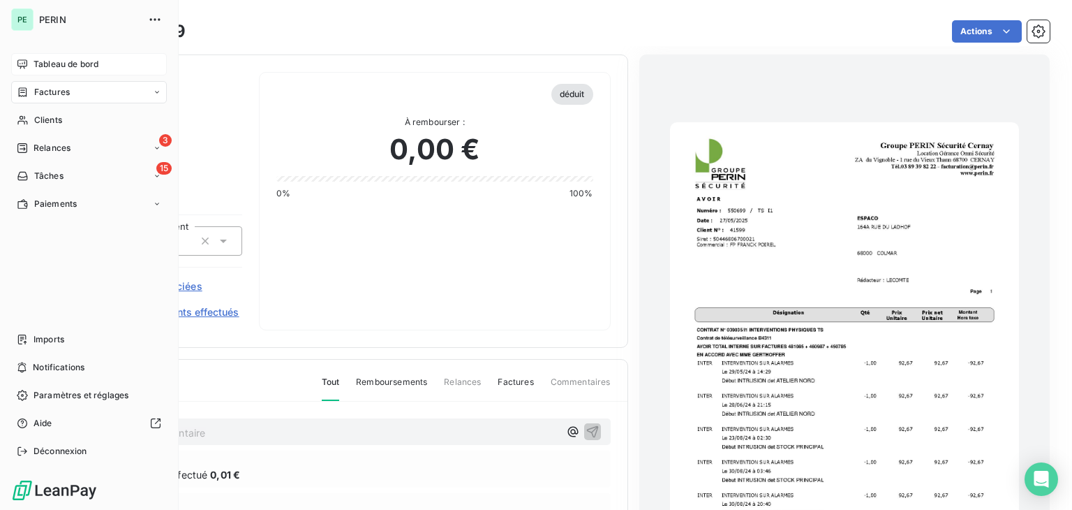
click at [36, 66] on span "Tableau de bord" at bounding box center [66, 64] width 65 height 13
